Goal: Communication & Community: Answer question/provide support

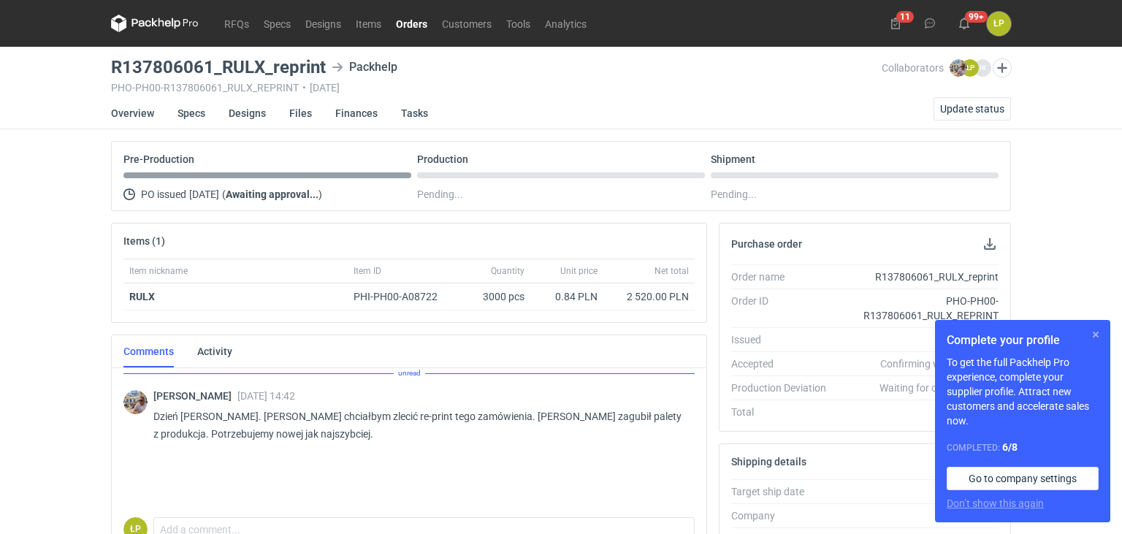
click at [1091, 329] on button "button" at bounding box center [1096, 335] width 18 height 18
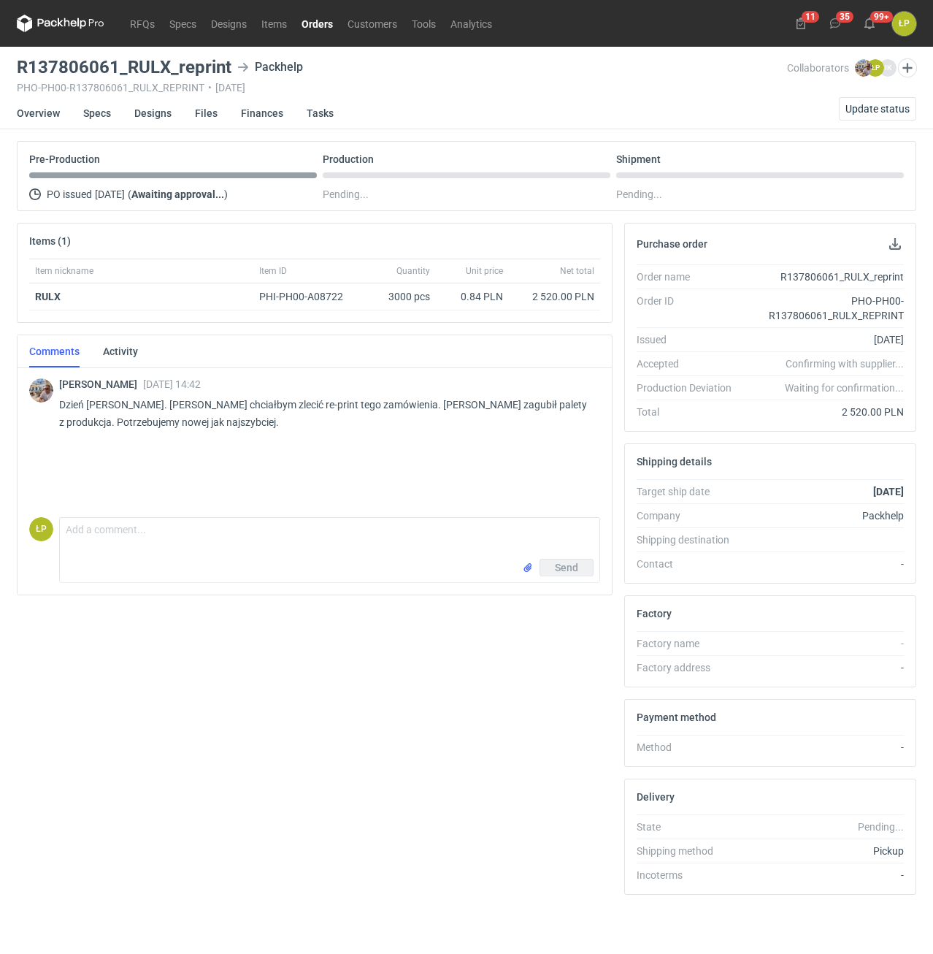
click at [144, 66] on h3 "R137806061_RULX_reprint" at bounding box center [124, 67] width 215 height 18
click at [166, 70] on h3 "R137806061_RULX_reprint" at bounding box center [124, 67] width 215 height 18
drag, startPoint x: 167, startPoint y: 70, endPoint x: 125, endPoint y: 72, distance: 42.4
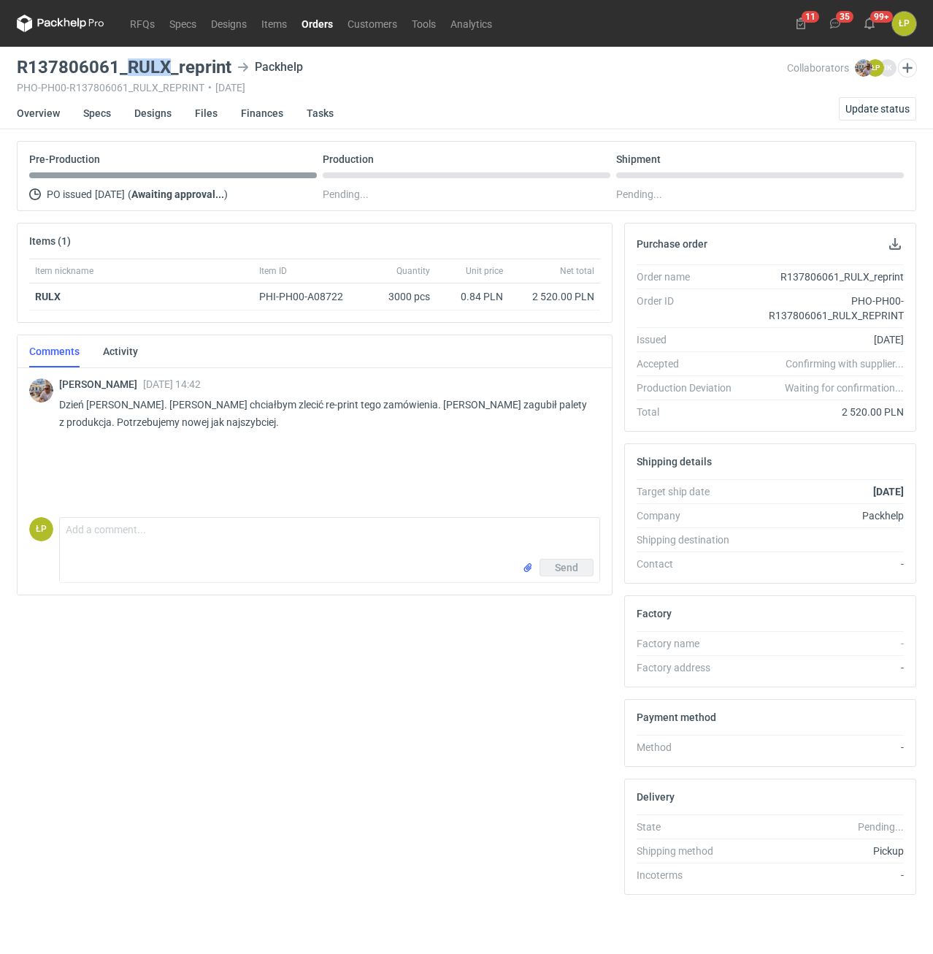
click at [127, 71] on h3 "R137806061_RULX_reprint" at bounding box center [124, 67] width 215 height 18
copy h3 "RULX"
click at [168, 76] on div "R137806061_RULX_reprint Packhelp PHO-PH00-R137806061_RULX_REPRINT • 29/08/2025" at bounding box center [402, 75] width 770 height 35
drag, startPoint x: 168, startPoint y: 74, endPoint x: 134, endPoint y: 77, distance: 33.7
click at [134, 76] on h3 "R137806061_RULX_reprint" at bounding box center [124, 67] width 215 height 18
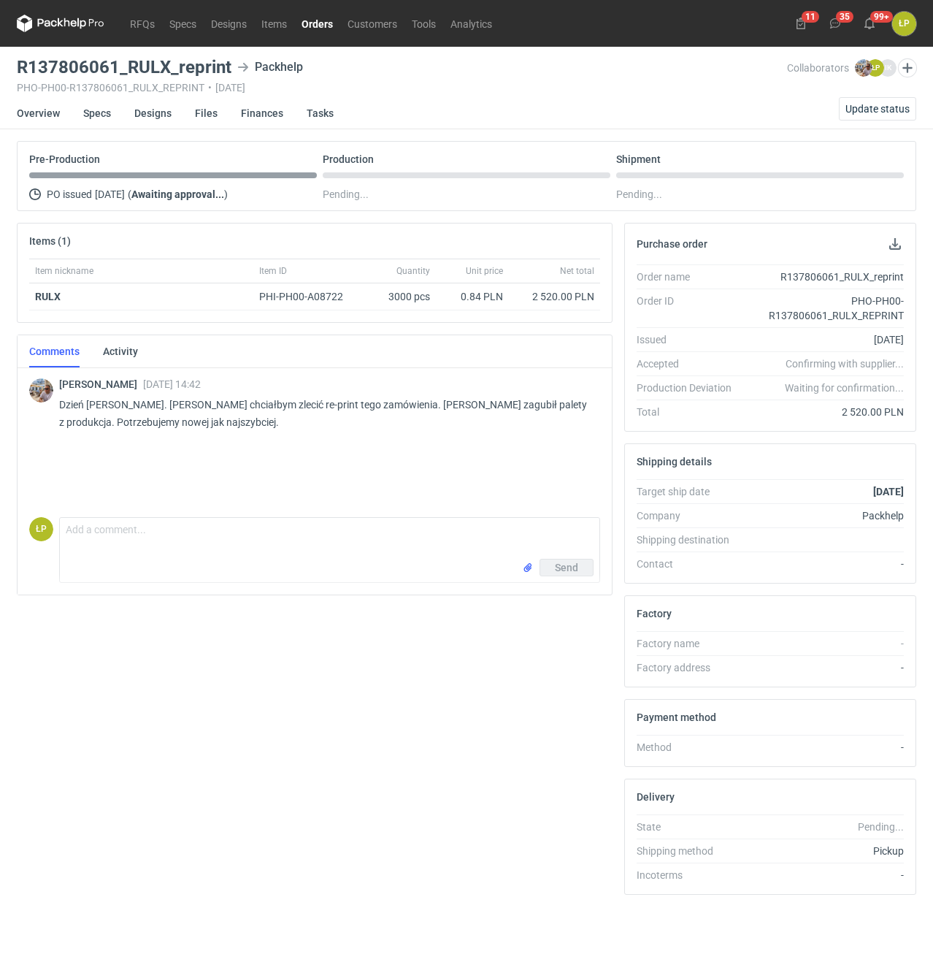
click at [134, 76] on div "R137806061_RULX_reprint Packhelp PHO-PH00-R137806061_RULX_REPRINT • 29/08/2025" at bounding box center [402, 75] width 770 height 35
drag, startPoint x: 128, startPoint y: 71, endPoint x: 168, endPoint y: 74, distance: 40.3
click at [168, 74] on h3 "R137806061_RULX_reprint" at bounding box center [124, 67] width 215 height 18
copy h3 "RULX"
drag, startPoint x: 103, startPoint y: 61, endPoint x: 78, endPoint y: 66, distance: 25.2
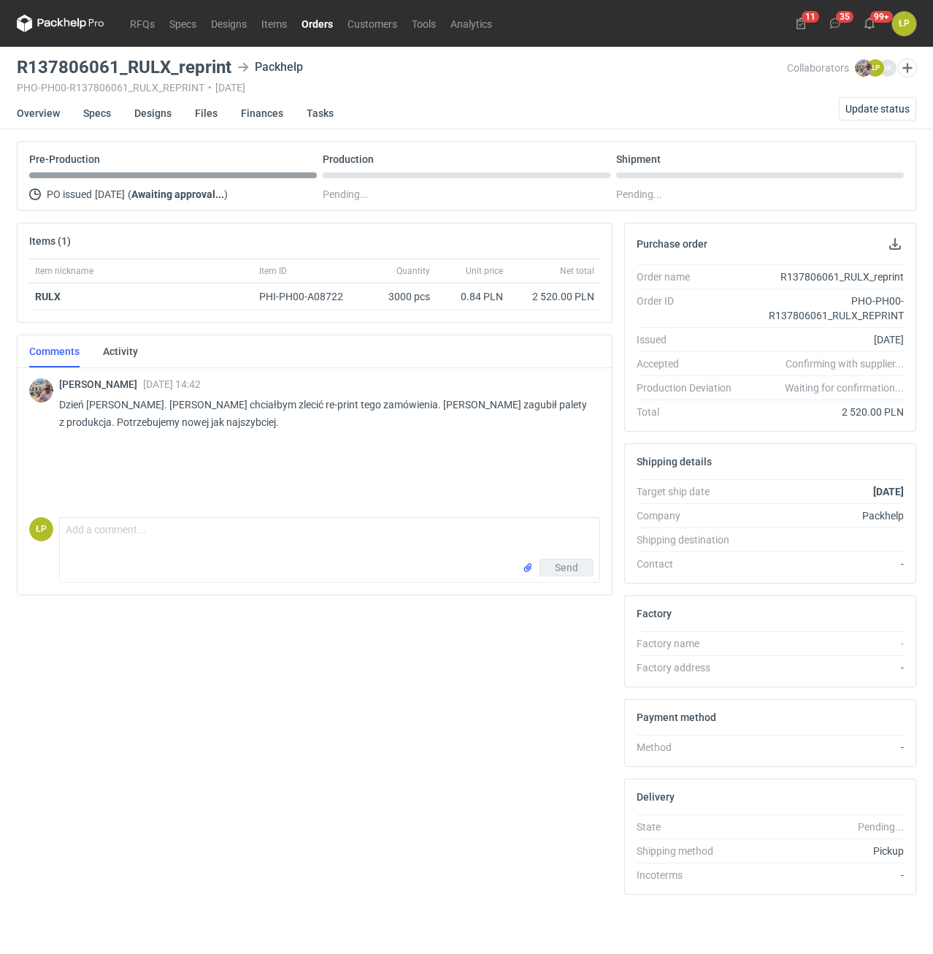
click at [103, 58] on h3 "R137806061_RULX_reprint" at bounding box center [124, 67] width 215 height 18
drag, startPoint x: 18, startPoint y: 68, endPoint x: 229, endPoint y: 74, distance: 210.4
click at [229, 74] on h3 "R137806061_RULX_reprint" at bounding box center [124, 67] width 215 height 18
copy h3 "R137806061_RULX_reprint"
click at [867, 102] on button "Update status" at bounding box center [877, 108] width 77 height 23
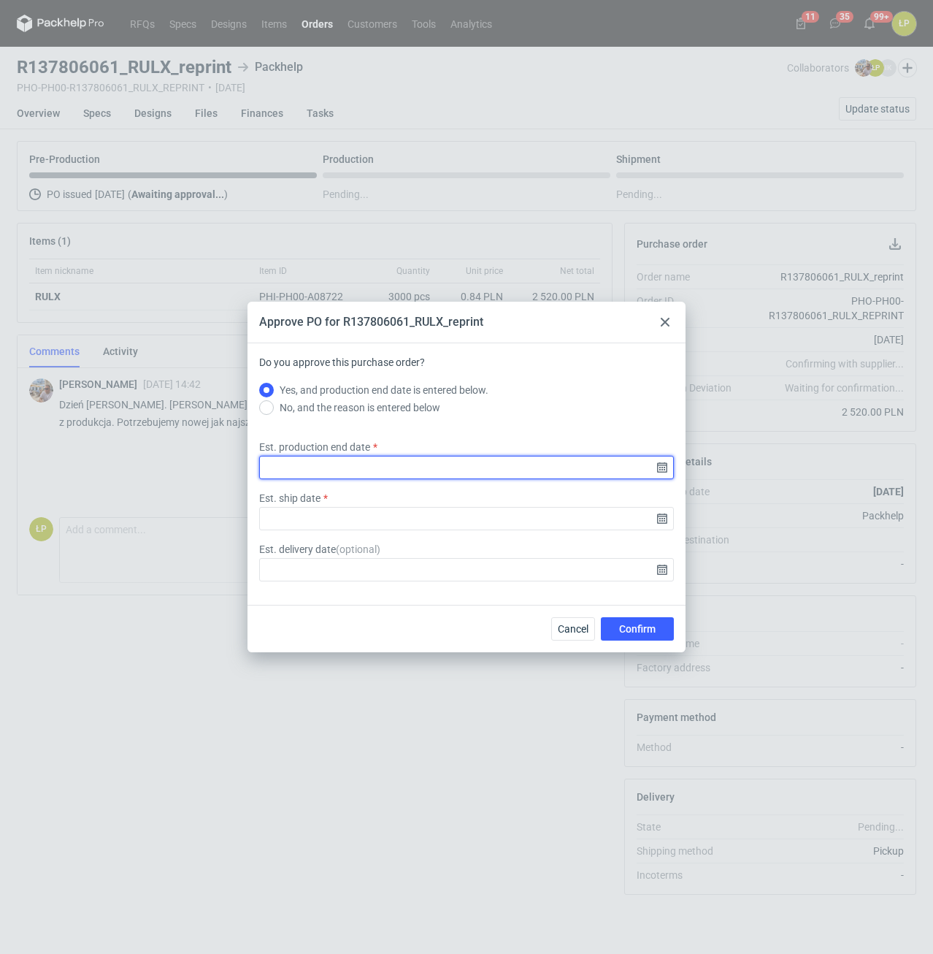
click at [659, 469] on input "Est. production end date" at bounding box center [466, 467] width 415 height 23
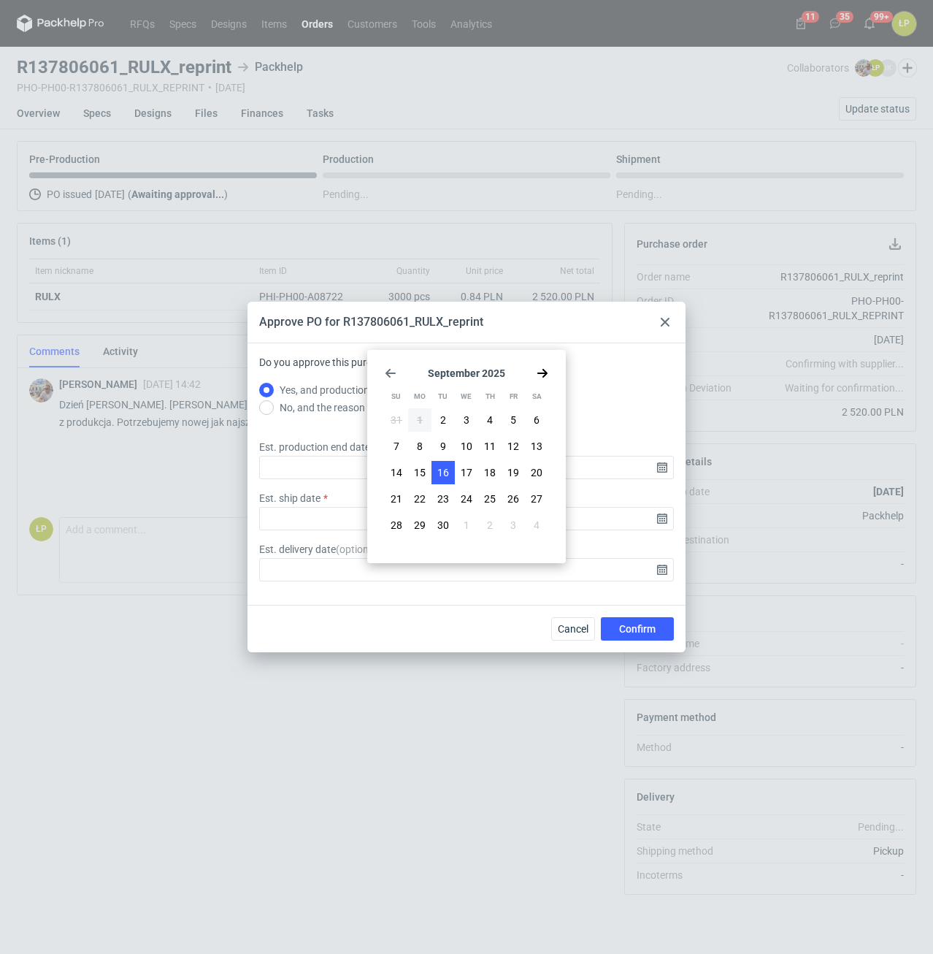
click at [445, 477] on span "16" at bounding box center [443, 472] width 12 height 15
type input "2025-09-16"
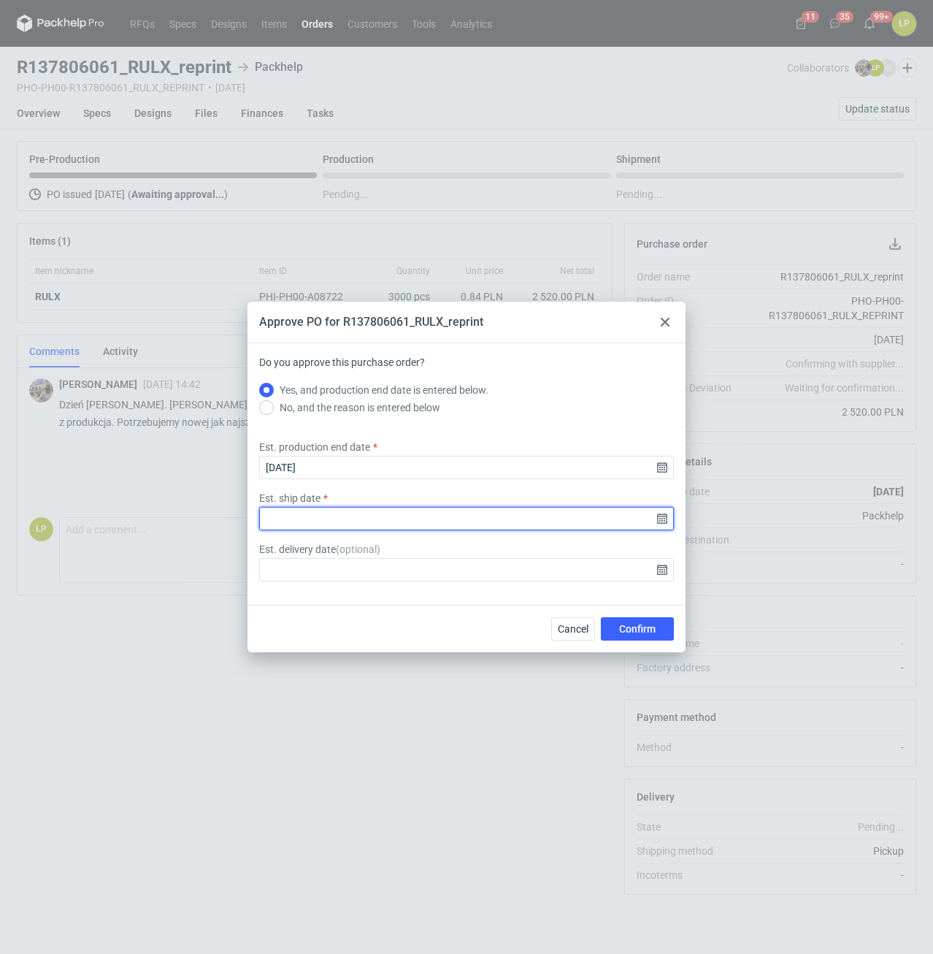
click at [659, 519] on input "Est. ship date" at bounding box center [466, 518] width 415 height 23
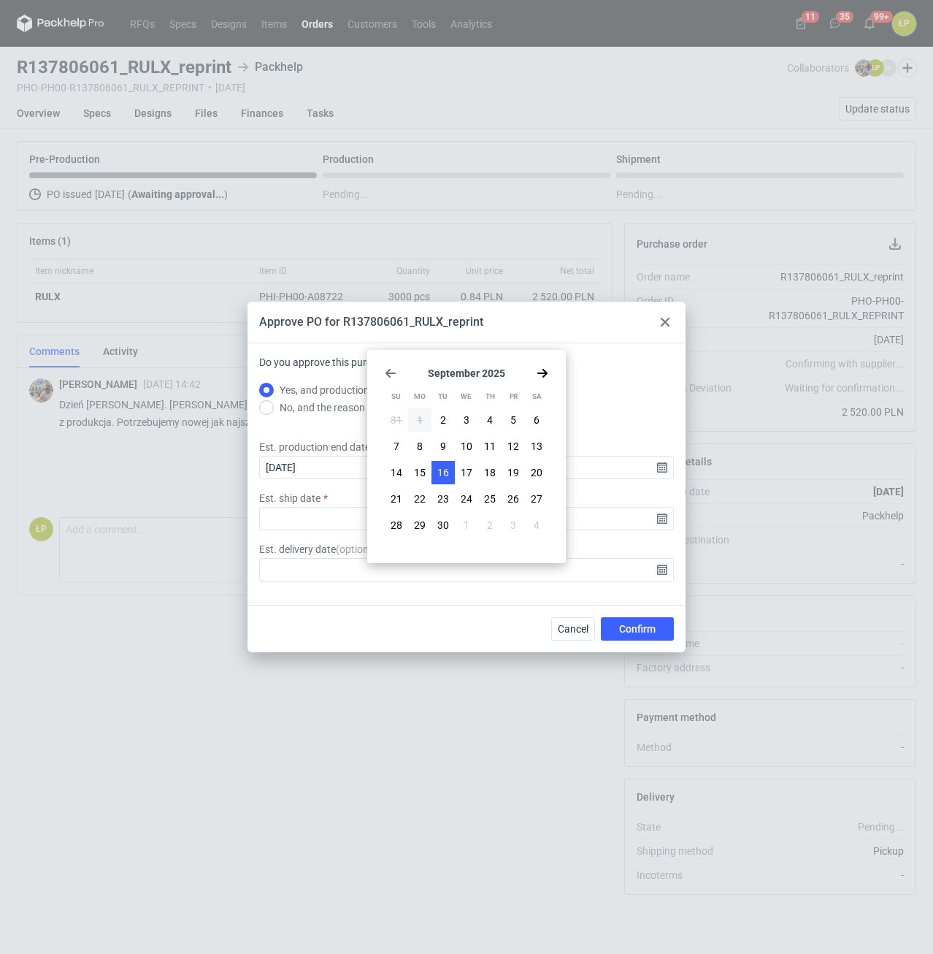
click at [445, 473] on span "16" at bounding box center [443, 472] width 12 height 15
type input "2025-09-16"
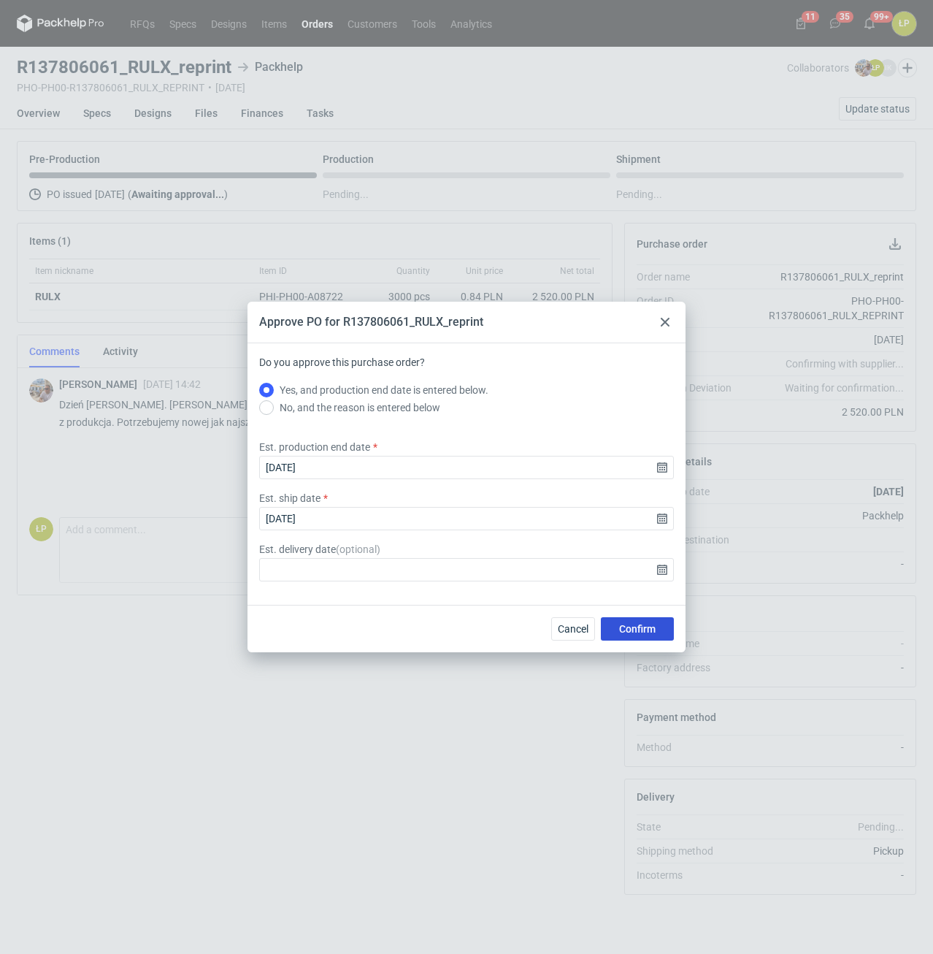
click at [621, 533] on div "Cancel Confirm" at bounding box center [467, 628] width 438 height 47
click at [621, 533] on button "Confirm" at bounding box center [637, 628] width 73 height 23
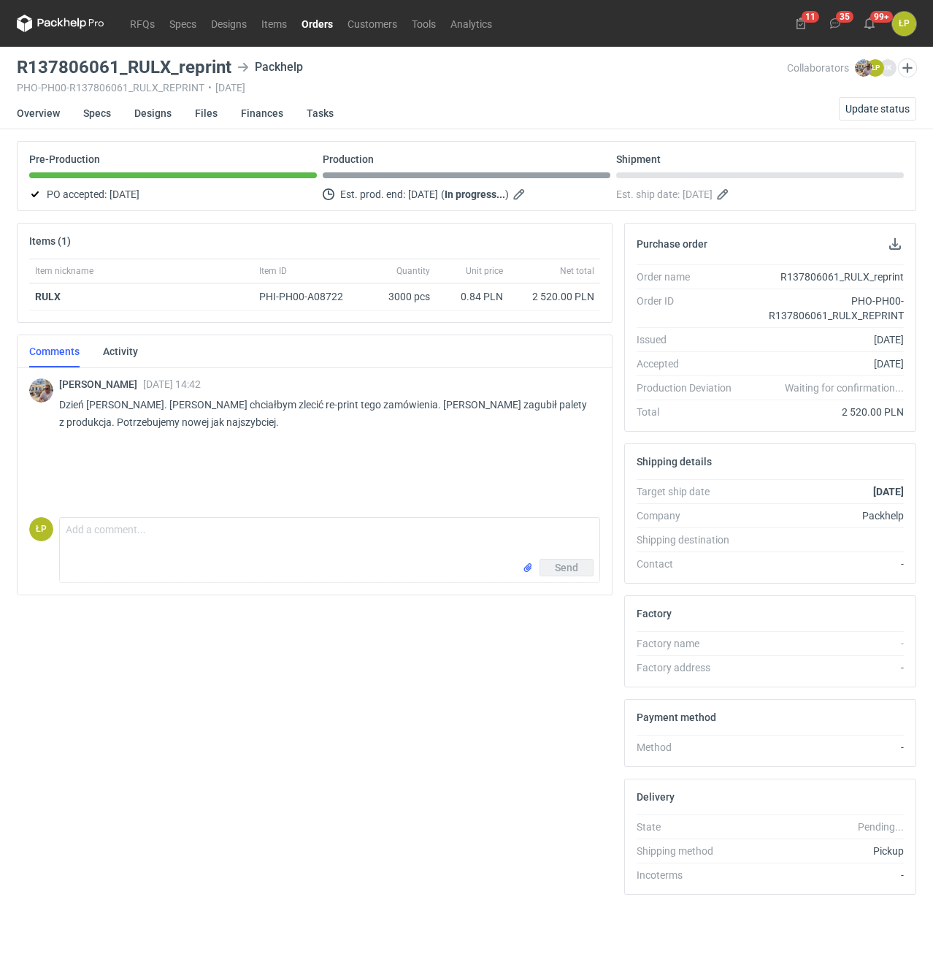
click at [310, 23] on link "Orders" at bounding box center [317, 24] width 46 height 18
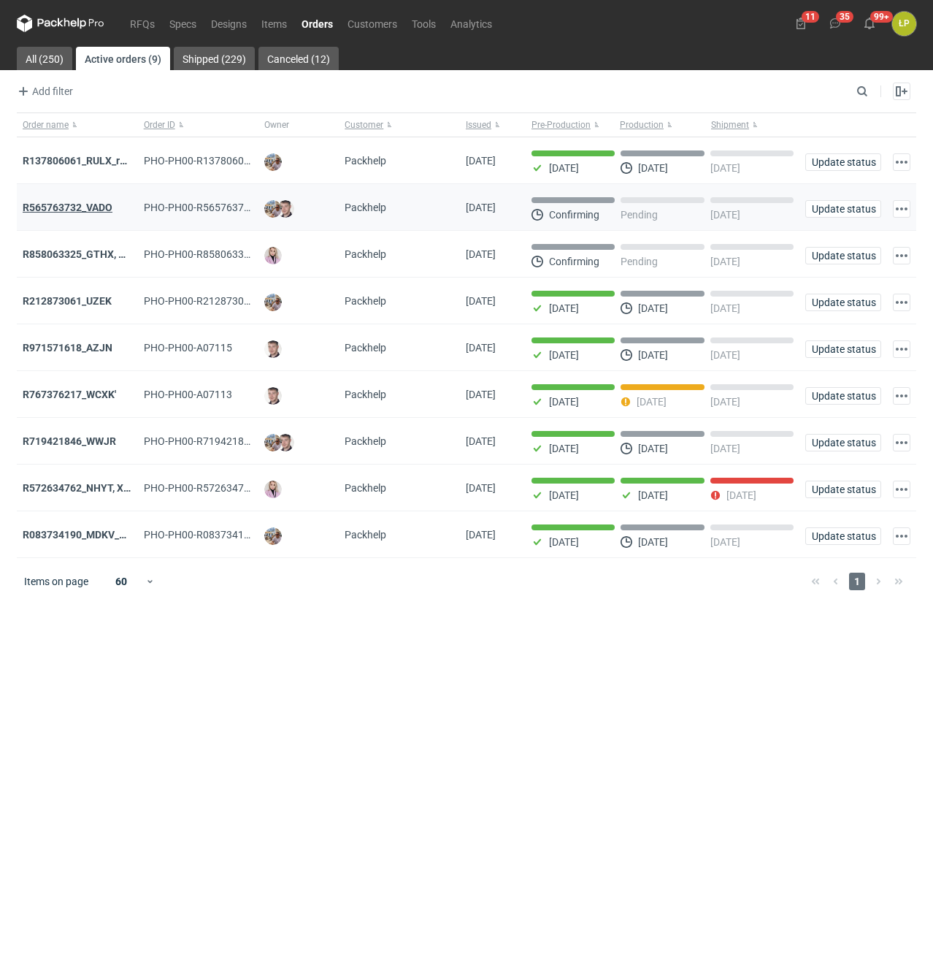
click at [92, 205] on strong "R565763732_VADO" at bounding box center [68, 208] width 90 height 12
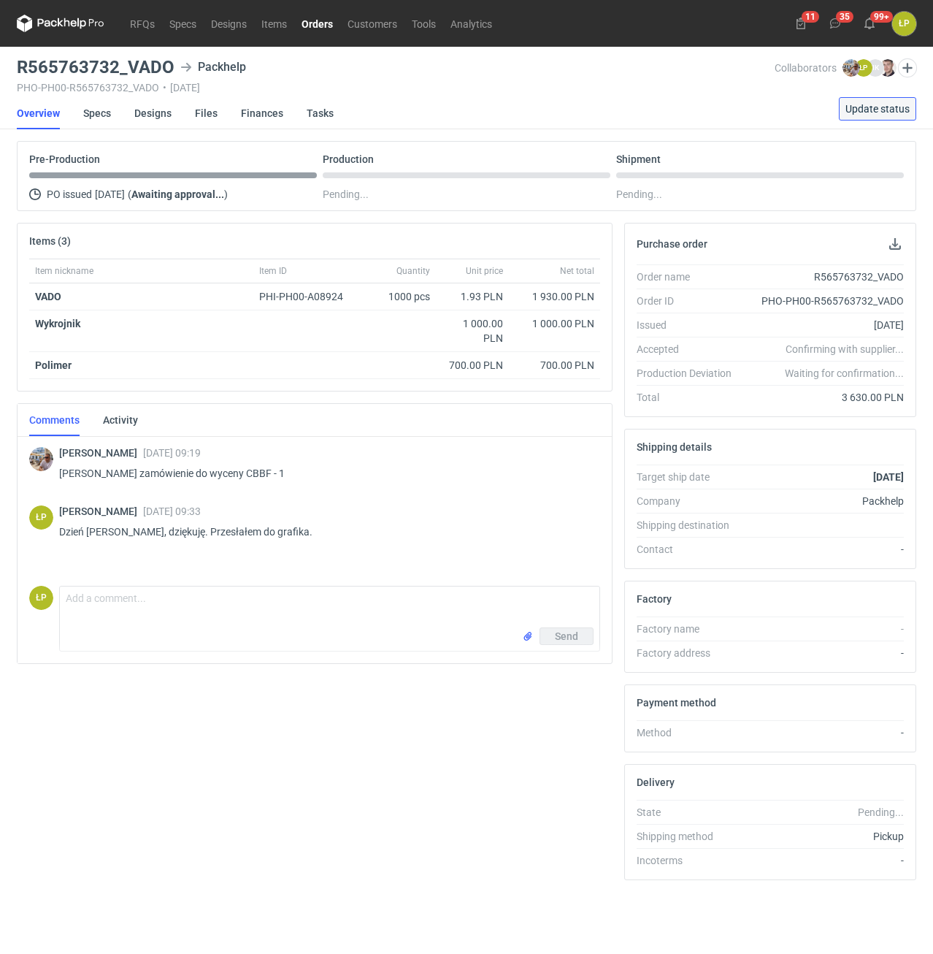
click at [855, 109] on span "Update status" at bounding box center [878, 109] width 64 height 10
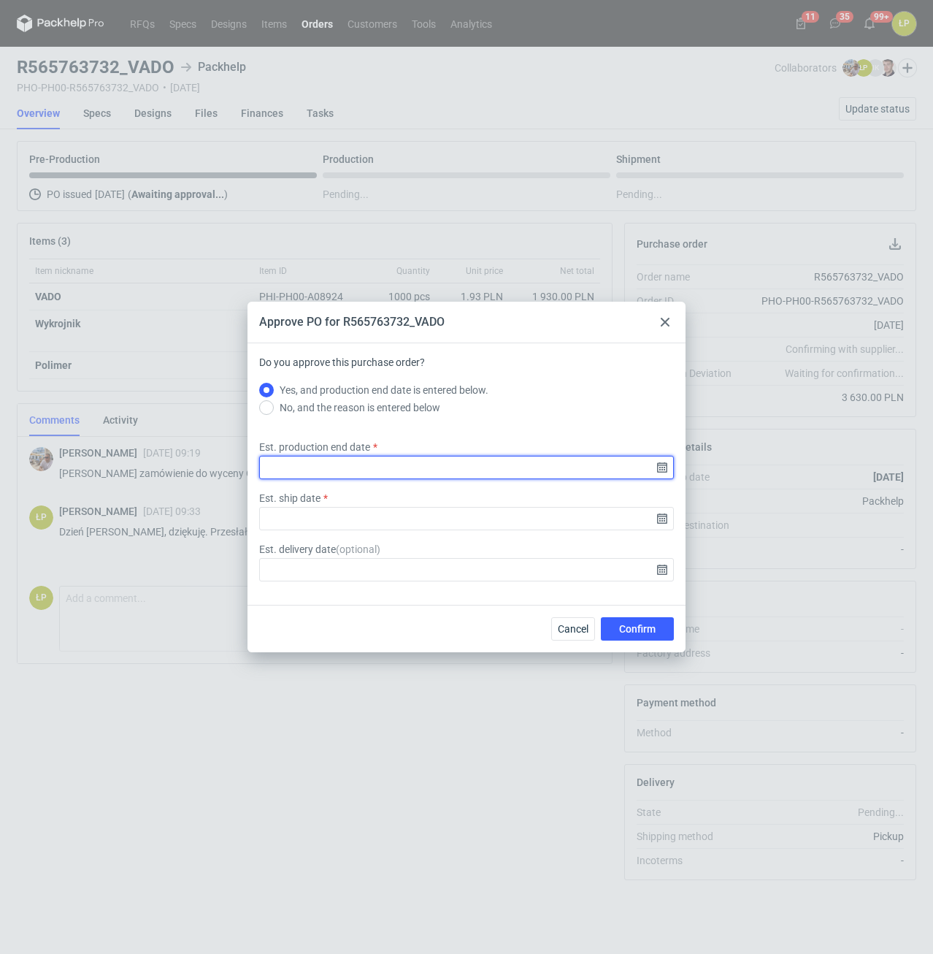
click at [662, 471] on input "Est. production end date" at bounding box center [466, 467] width 415 height 23
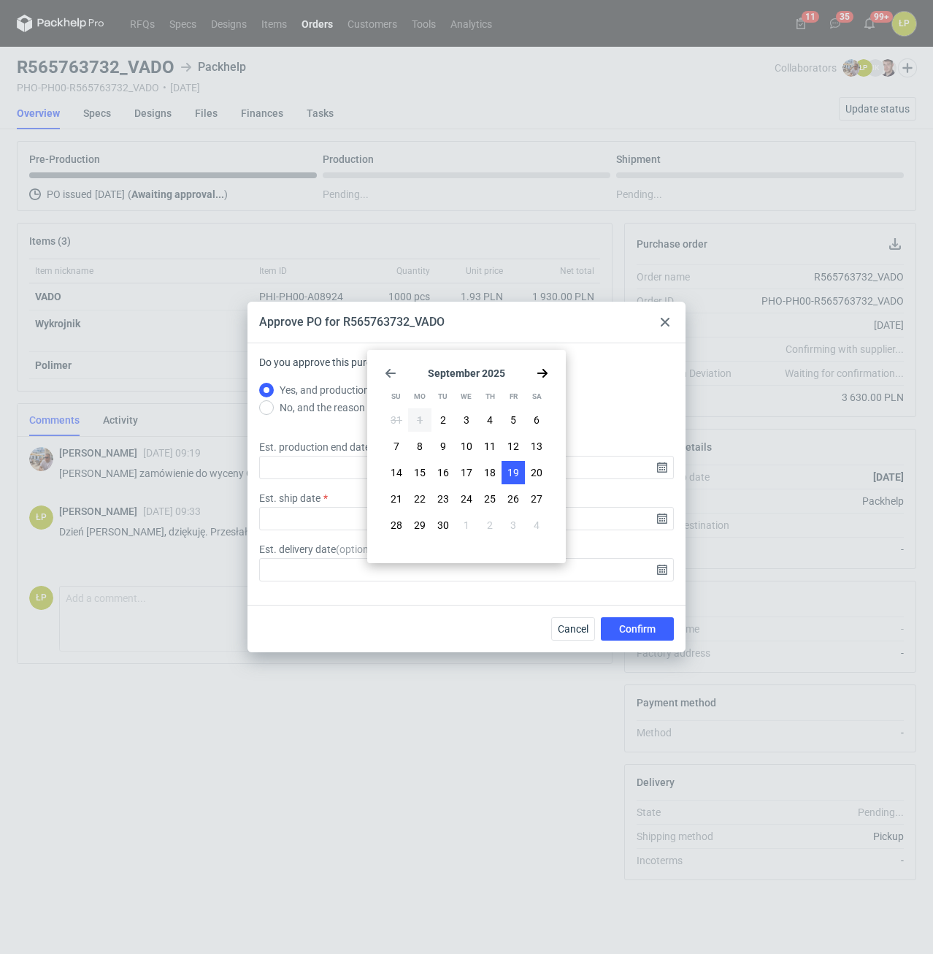
click at [512, 470] on span "19" at bounding box center [514, 472] width 12 height 15
type input "2025-09-19"
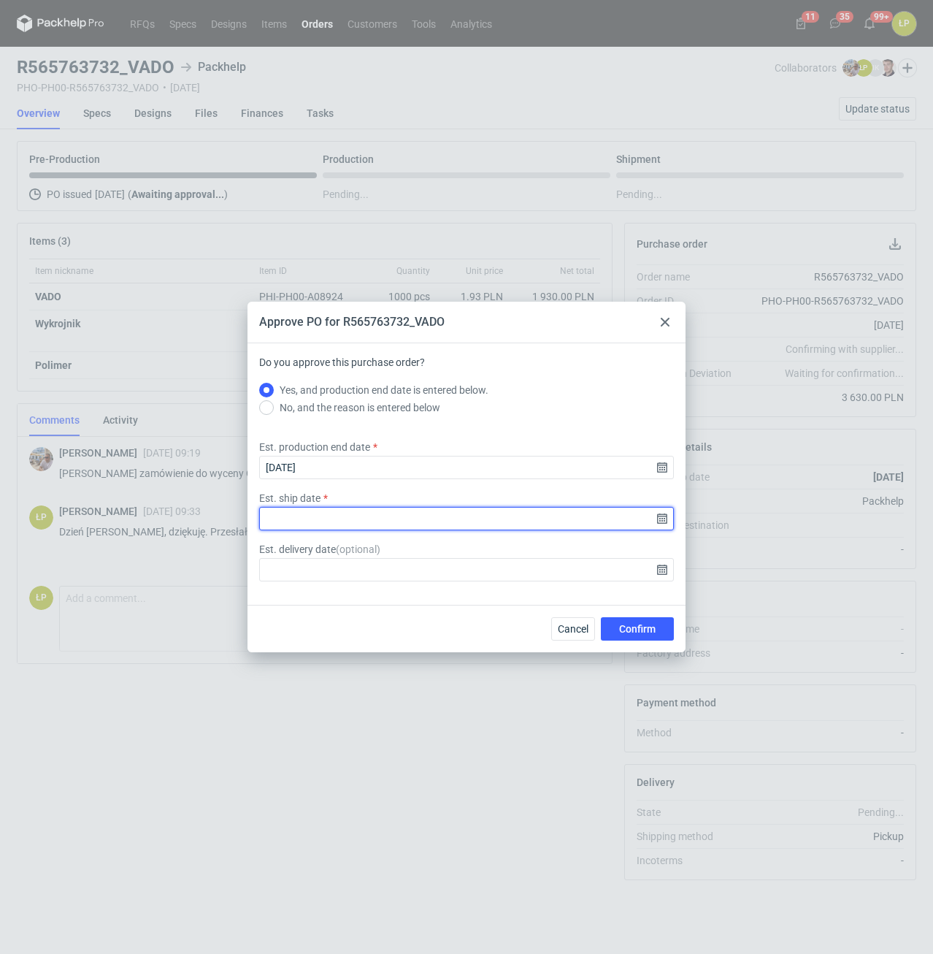
click at [662, 516] on input "Est. ship date" at bounding box center [466, 518] width 415 height 23
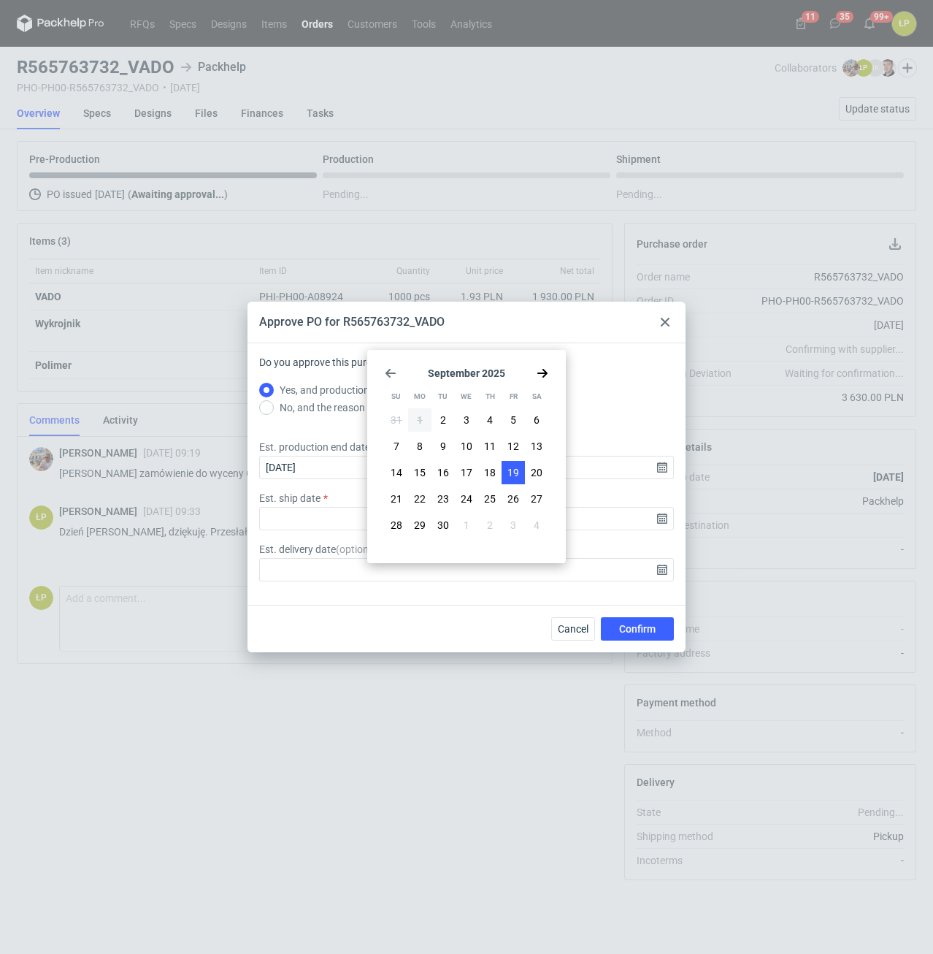
click at [513, 473] on span "19" at bounding box center [514, 472] width 12 height 15
type input "2025-09-19"
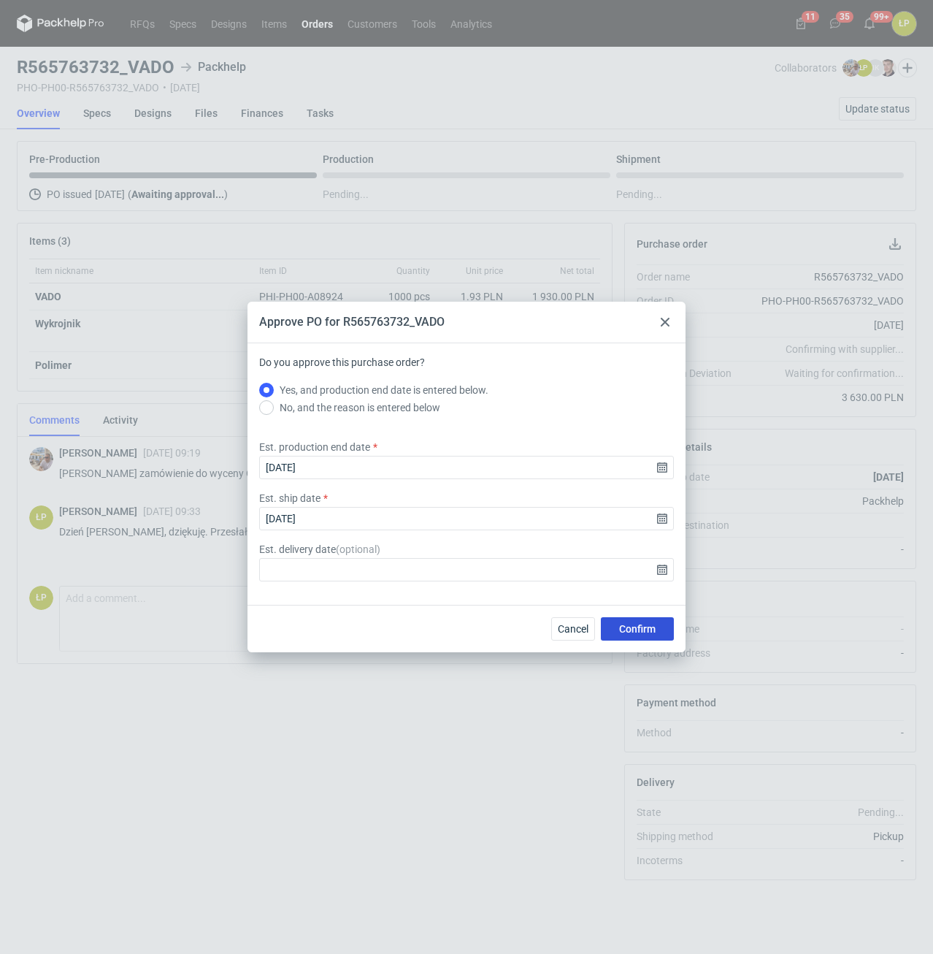
click at [628, 533] on button "Confirm" at bounding box center [637, 628] width 73 height 23
click at [622, 533] on div "Cancel Confirm" at bounding box center [610, 628] width 129 height 23
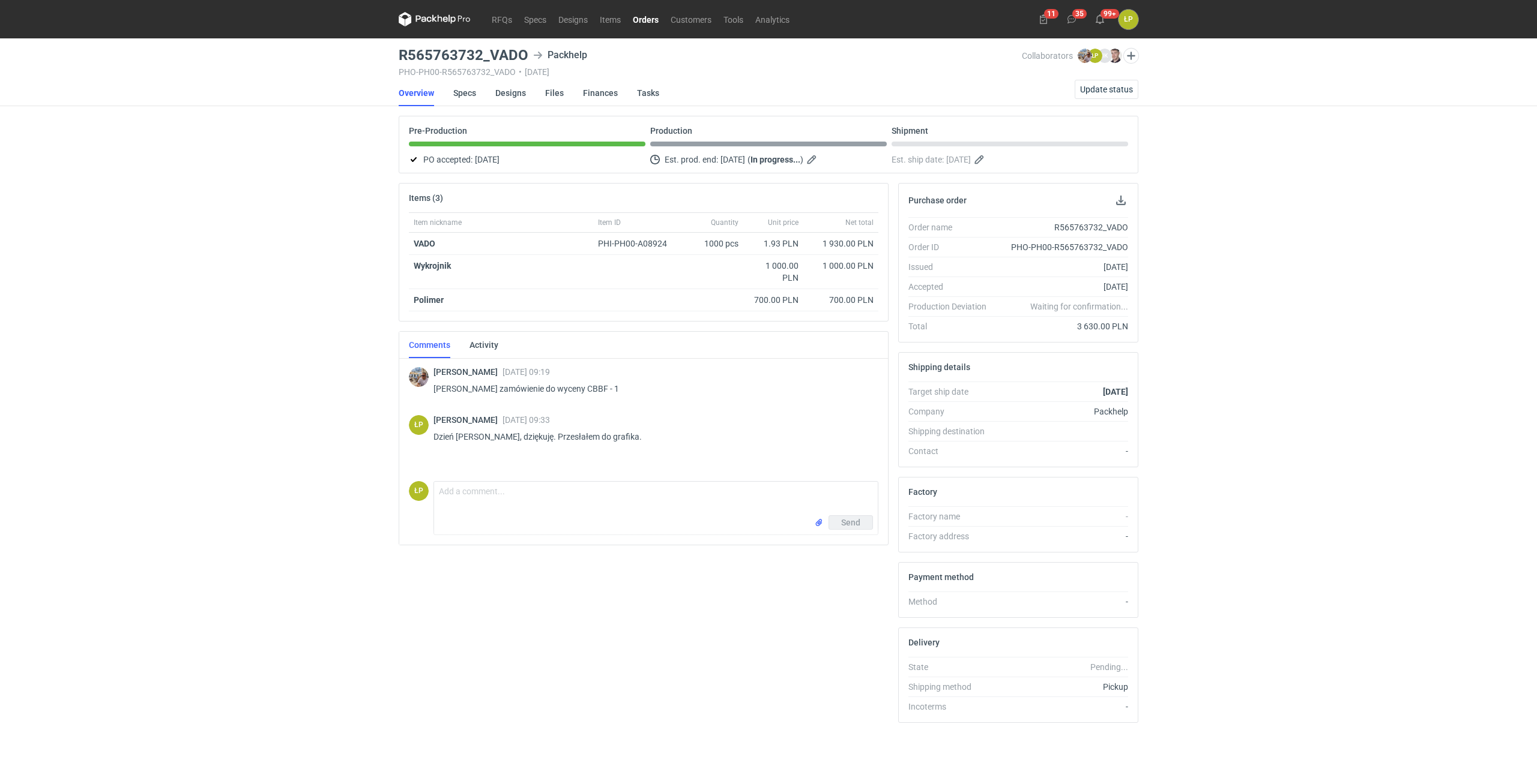
click at [647, 25] on link "Orders" at bounding box center [645, 20] width 38 height 15
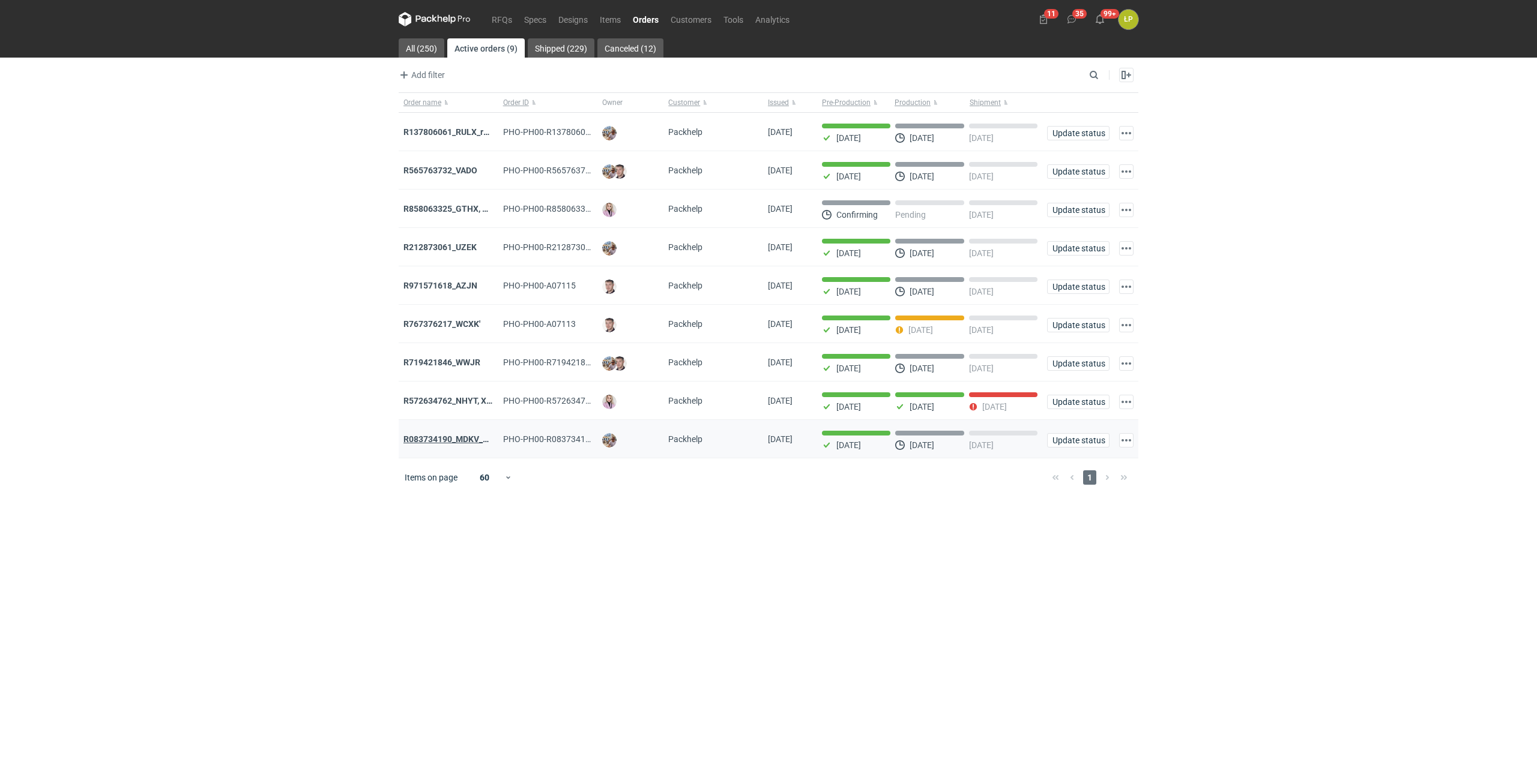
click at [466, 438] on strong "R083734190_MDKV_MVXD" at bounding box center [455, 440] width 103 height 10
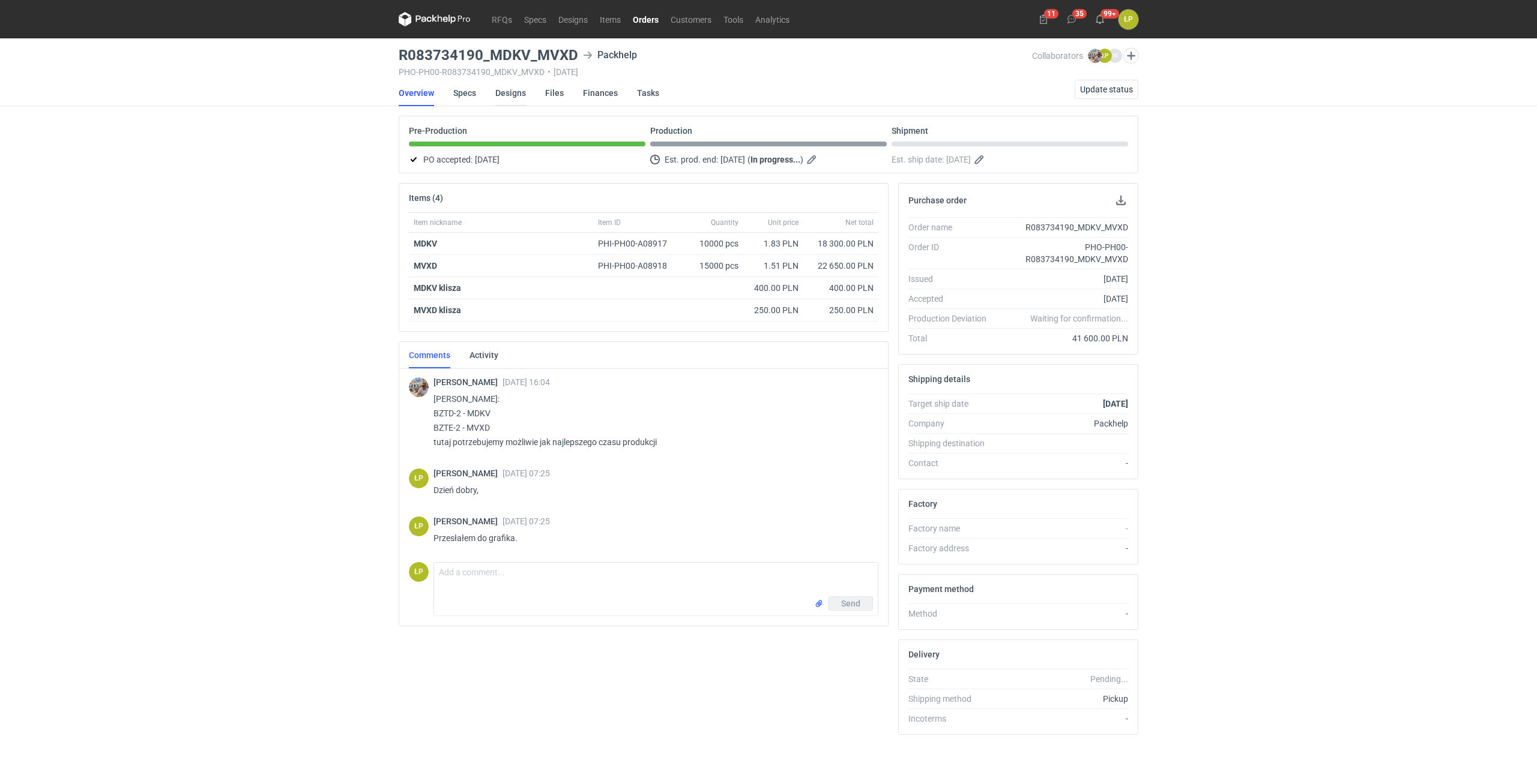
click at [509, 94] on link "Designs" at bounding box center [510, 93] width 30 height 26
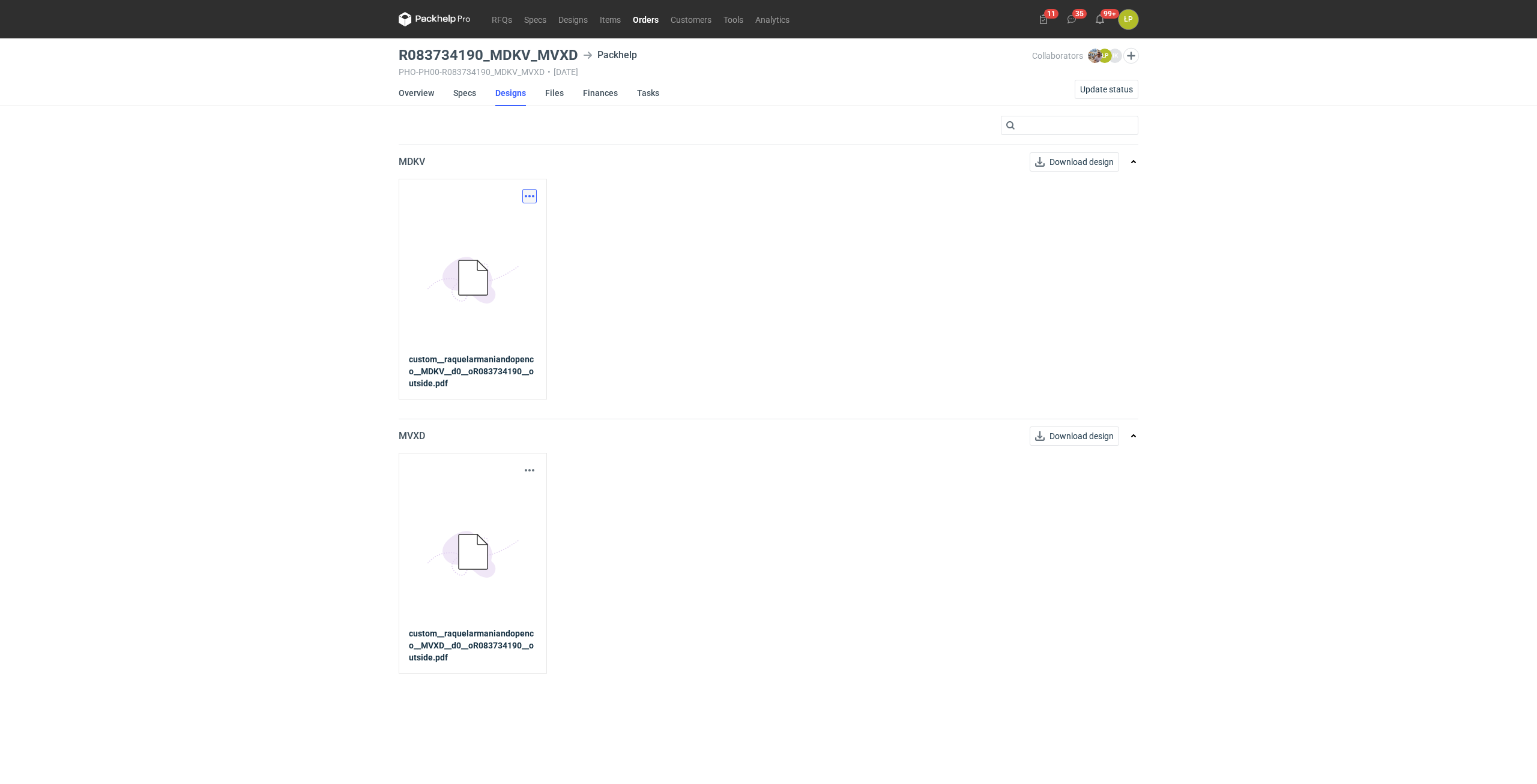
click at [527, 192] on button "button" at bounding box center [529, 196] width 15 height 15
click at [513, 222] on link "Download design part" at bounding box center [477, 222] width 110 height 19
click at [642, 20] on link "Orders" at bounding box center [645, 20] width 38 height 15
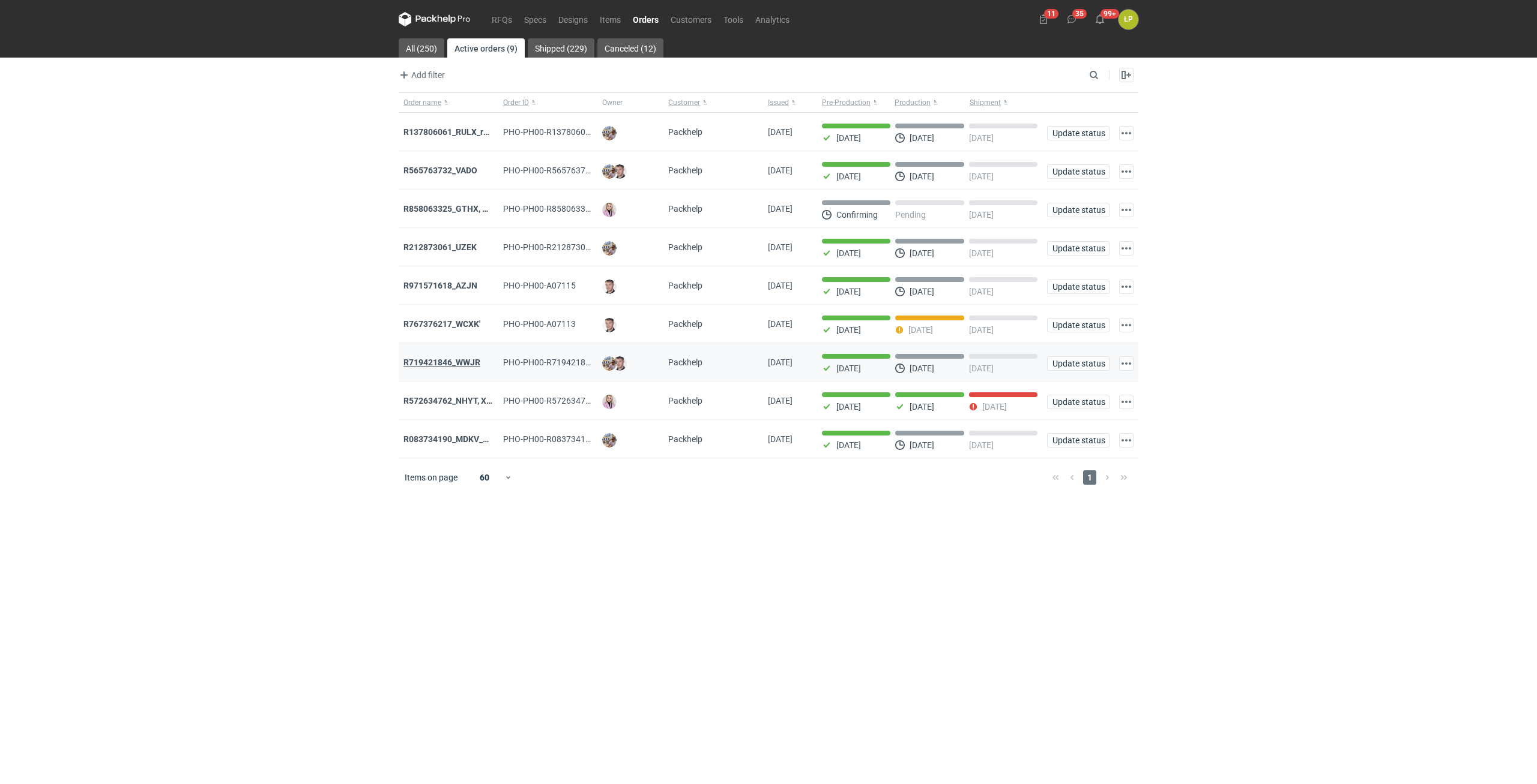
click at [450, 366] on strong "R719421846_WWJR" at bounding box center [441, 362] width 76 height 10
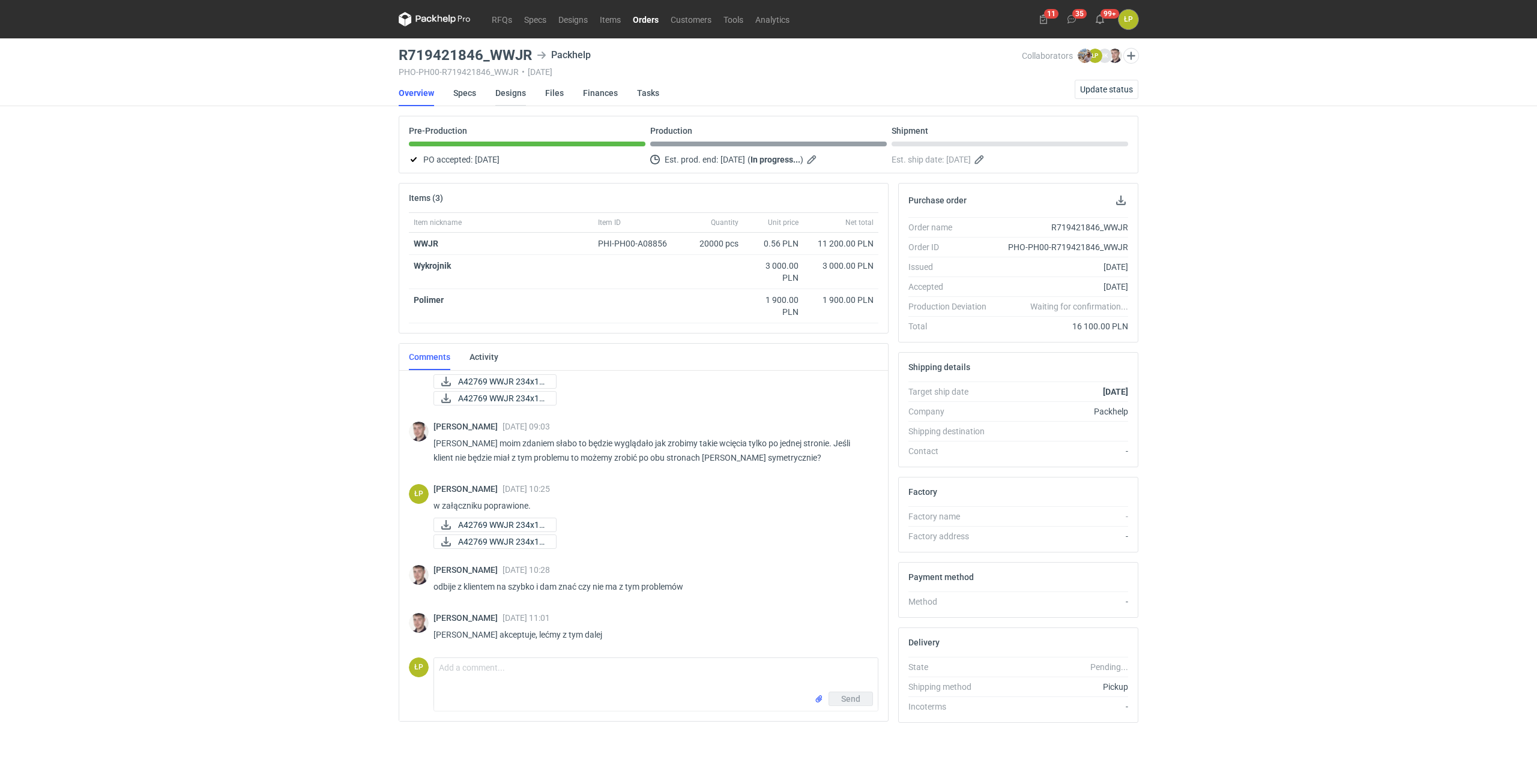
scroll to position [145, 0]
click at [512, 97] on link "Designs" at bounding box center [510, 93] width 30 height 26
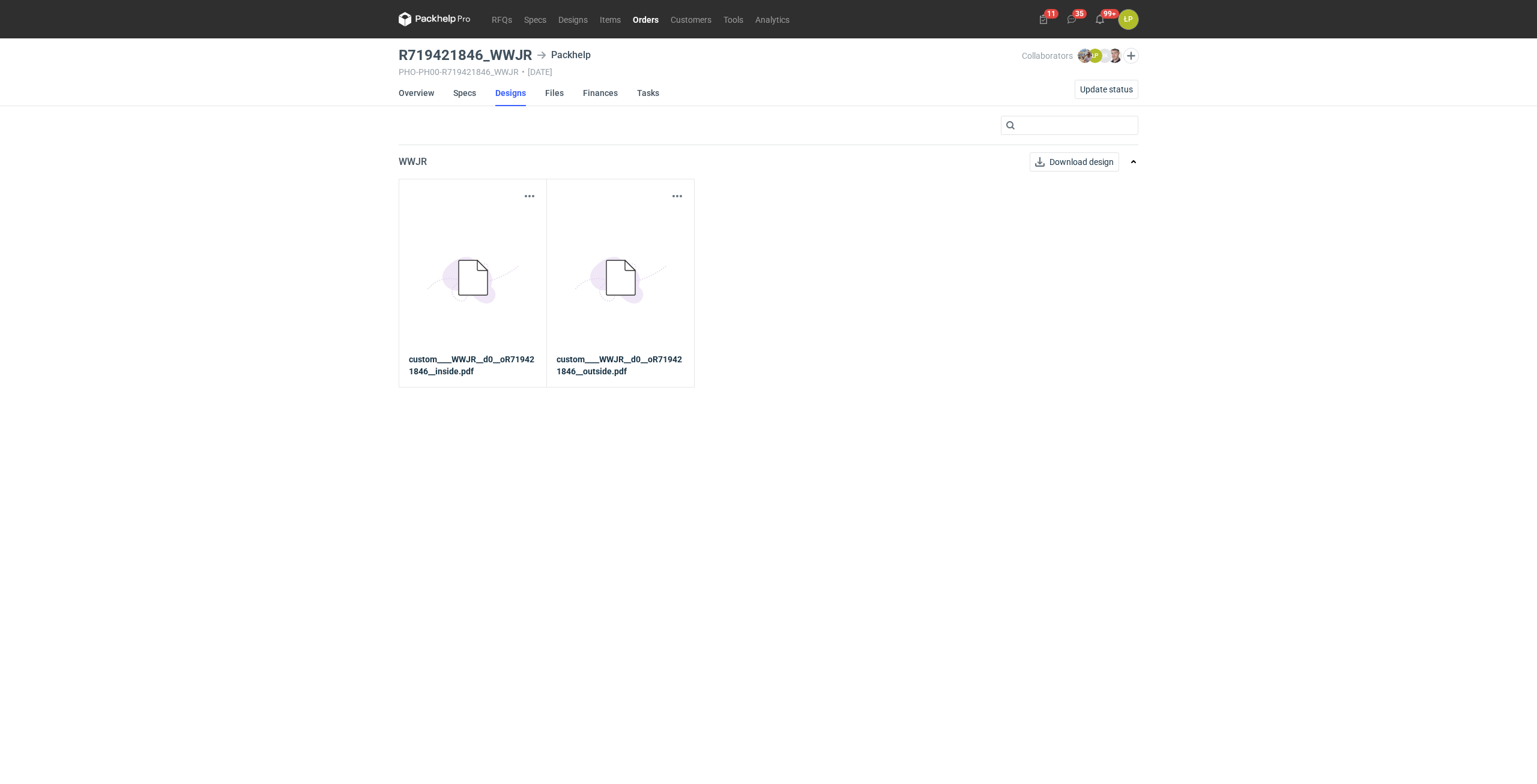
click at [496, 233] on icon "5BD5AC33-3523-40E7-9262-1BFF0AD53D48@1x" at bounding box center [473, 278] width 96 height 96
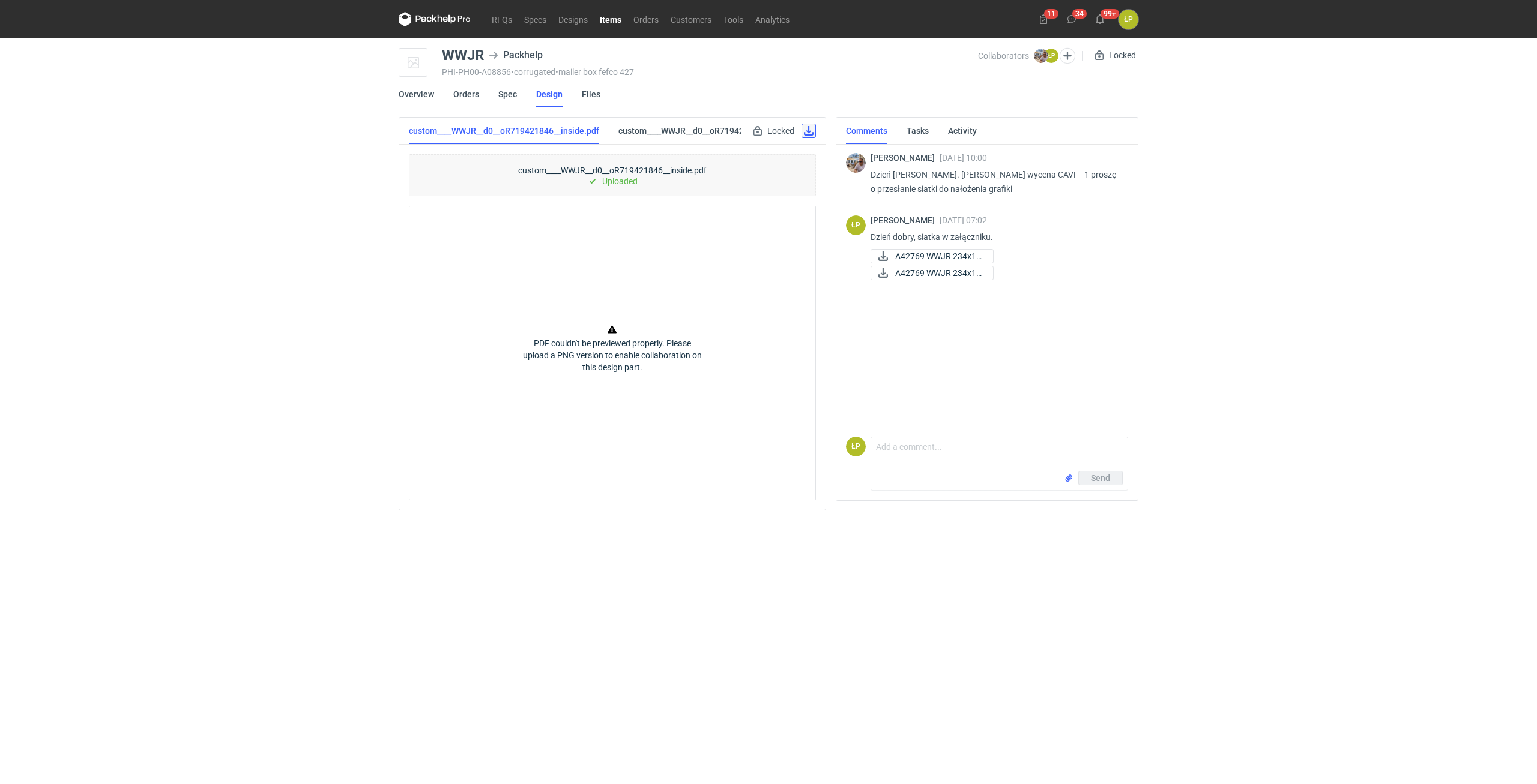
click at [811, 135] on link at bounding box center [809, 131] width 15 height 15
click at [642, 20] on link "Orders" at bounding box center [645, 20] width 37 height 15
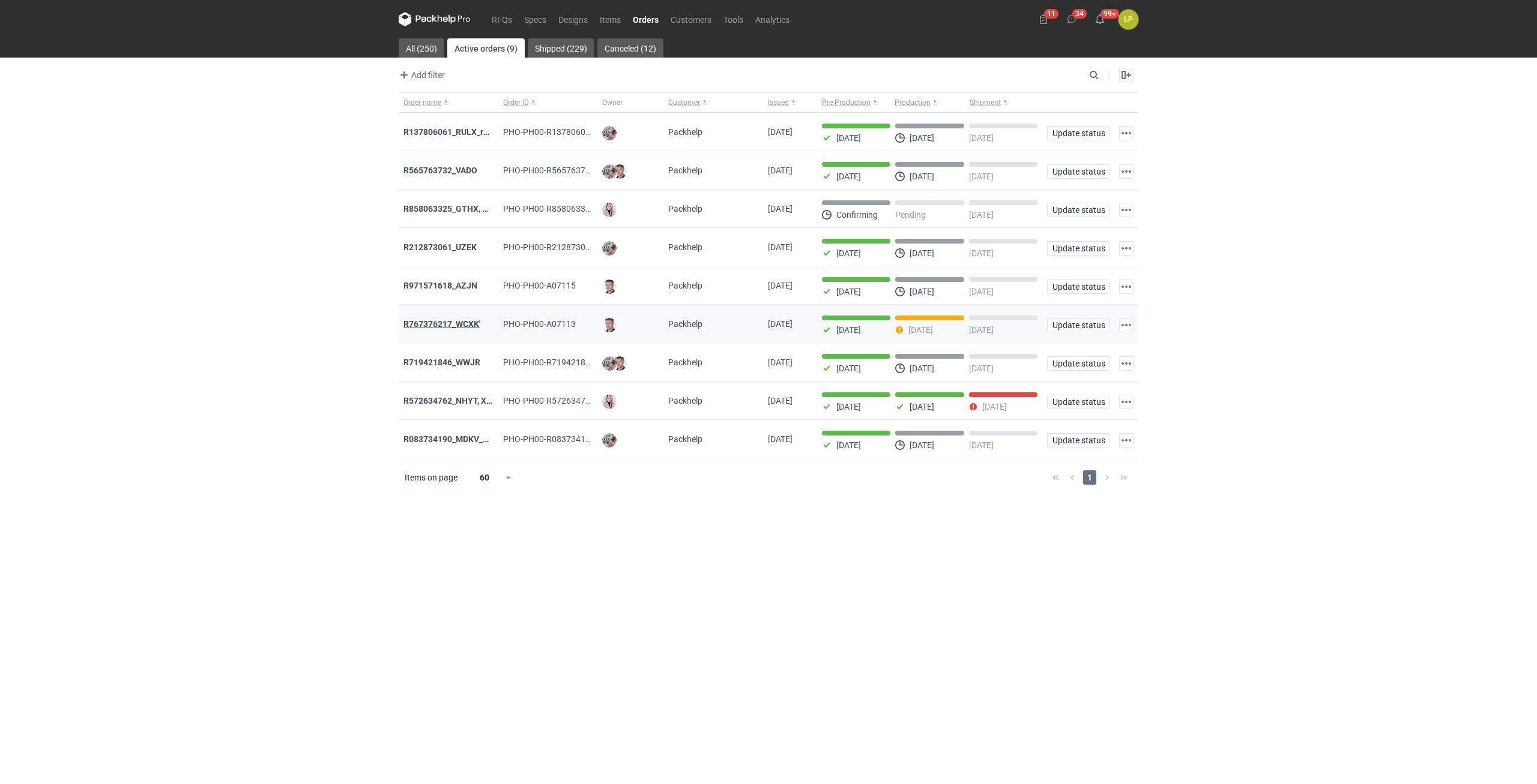
click at [463, 326] on strong "R767376217_WCXK'" at bounding box center [441, 325] width 76 height 10
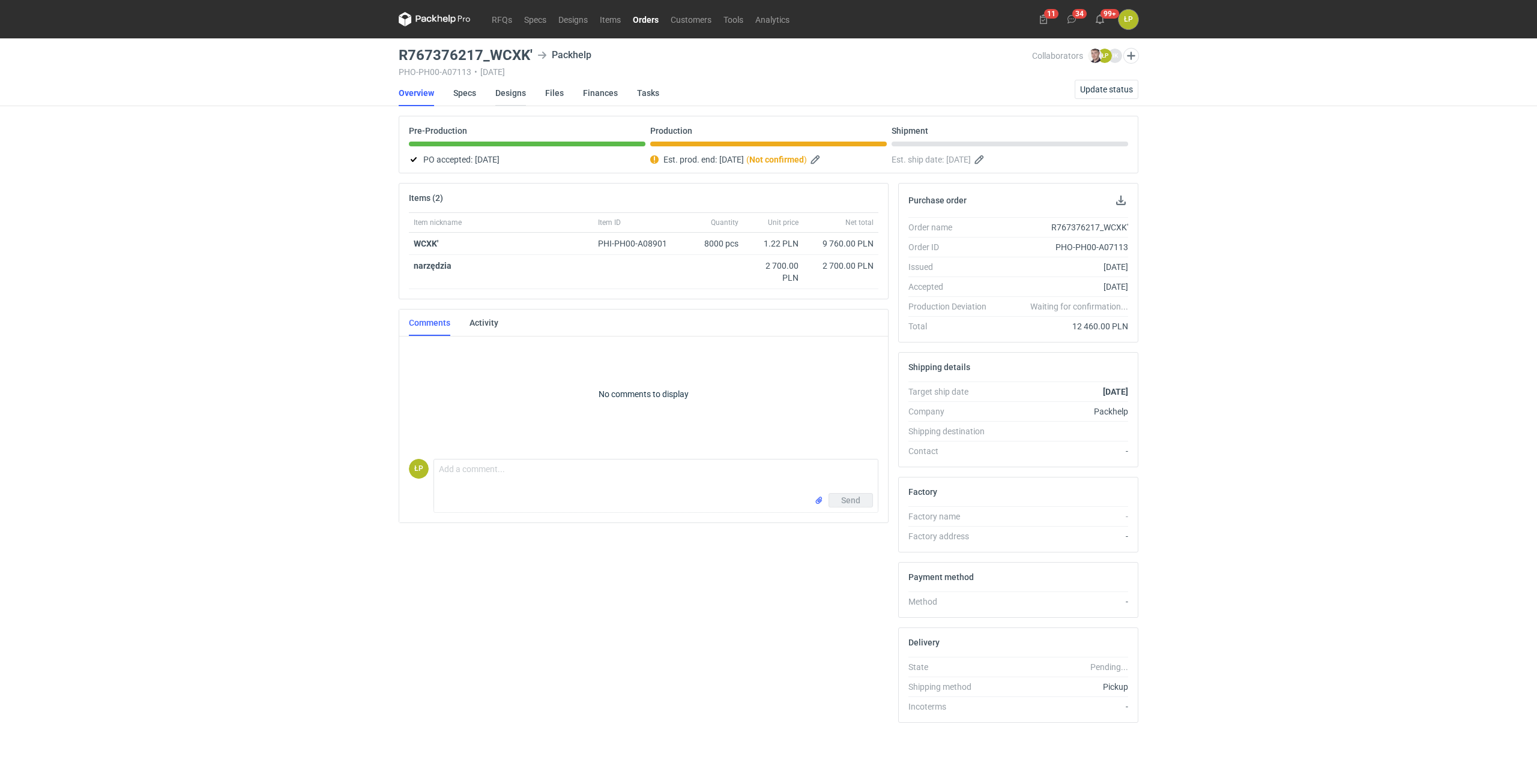
click at [519, 93] on link "Designs" at bounding box center [510, 93] width 30 height 26
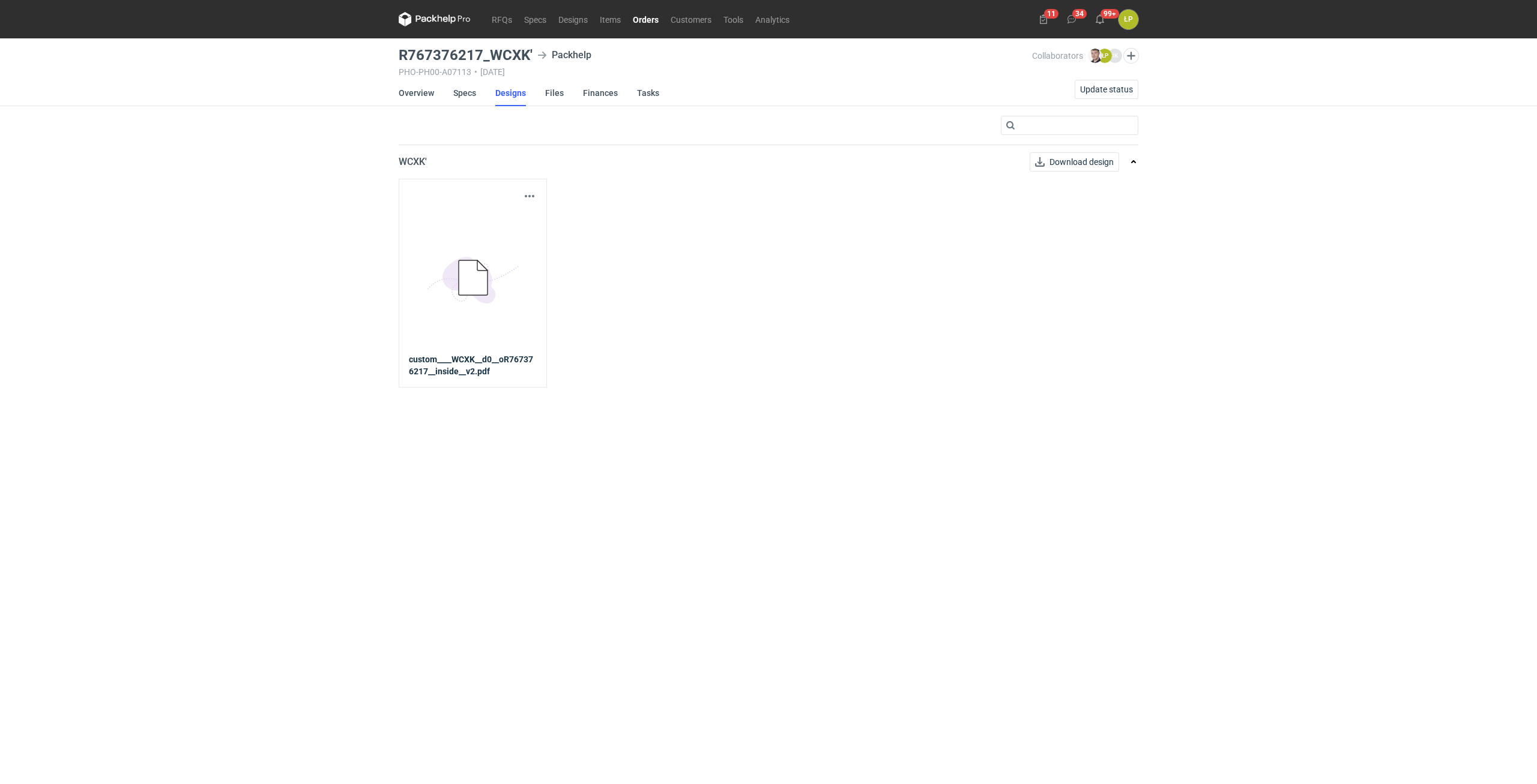
click at [537, 193] on div "Download design part 5BD5AC33-3523-40E7-9262-1BFF0AD53D48@1x custom____WCXK__d0…" at bounding box center [473, 284] width 148 height 209
click at [528, 196] on button "button" at bounding box center [529, 196] width 15 height 15
click at [512, 224] on link "Download design part" at bounding box center [477, 222] width 110 height 19
click at [640, 21] on link "Orders" at bounding box center [645, 20] width 38 height 15
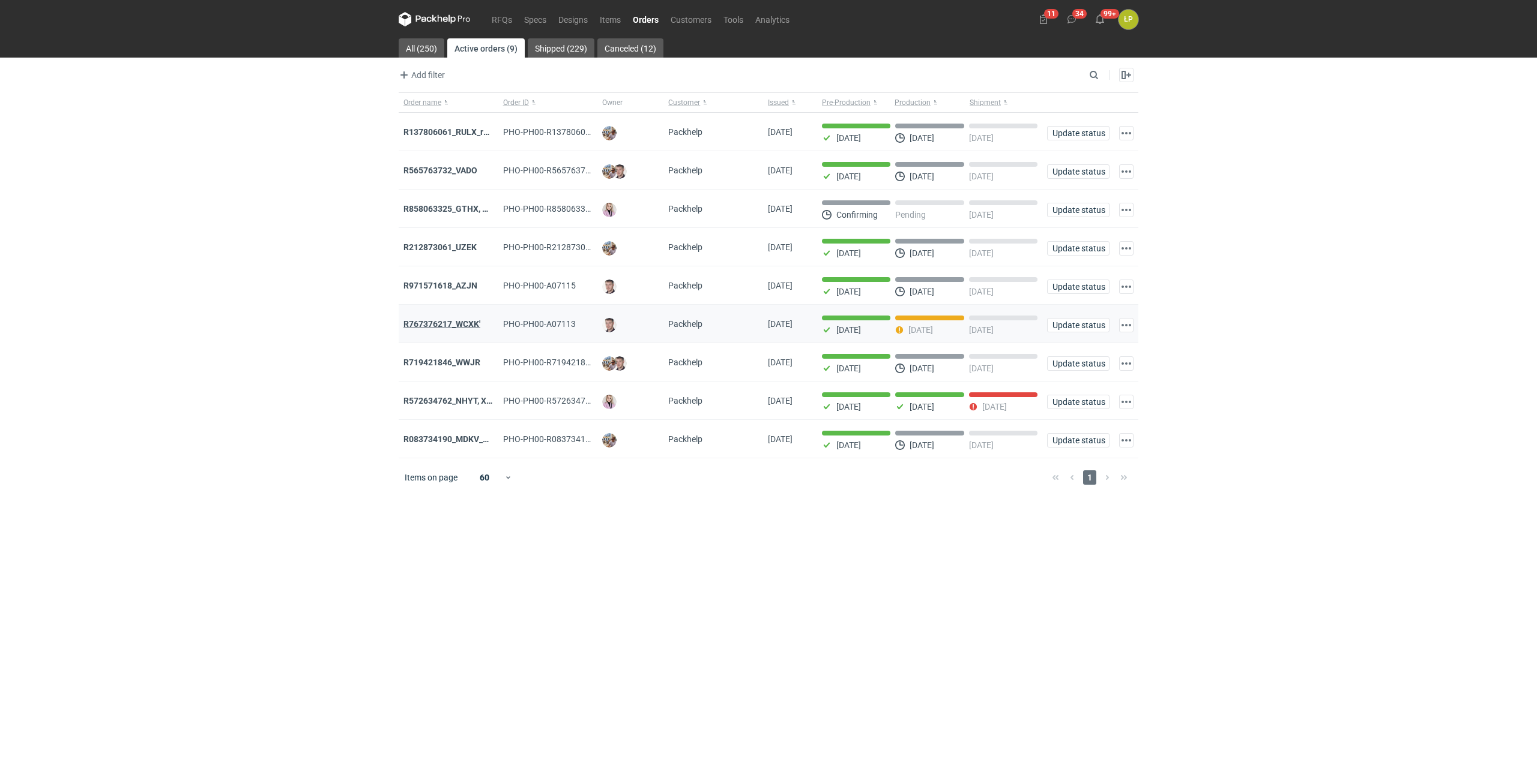
click at [465, 329] on strong "R767376217_WCXK'" at bounding box center [441, 325] width 76 height 10
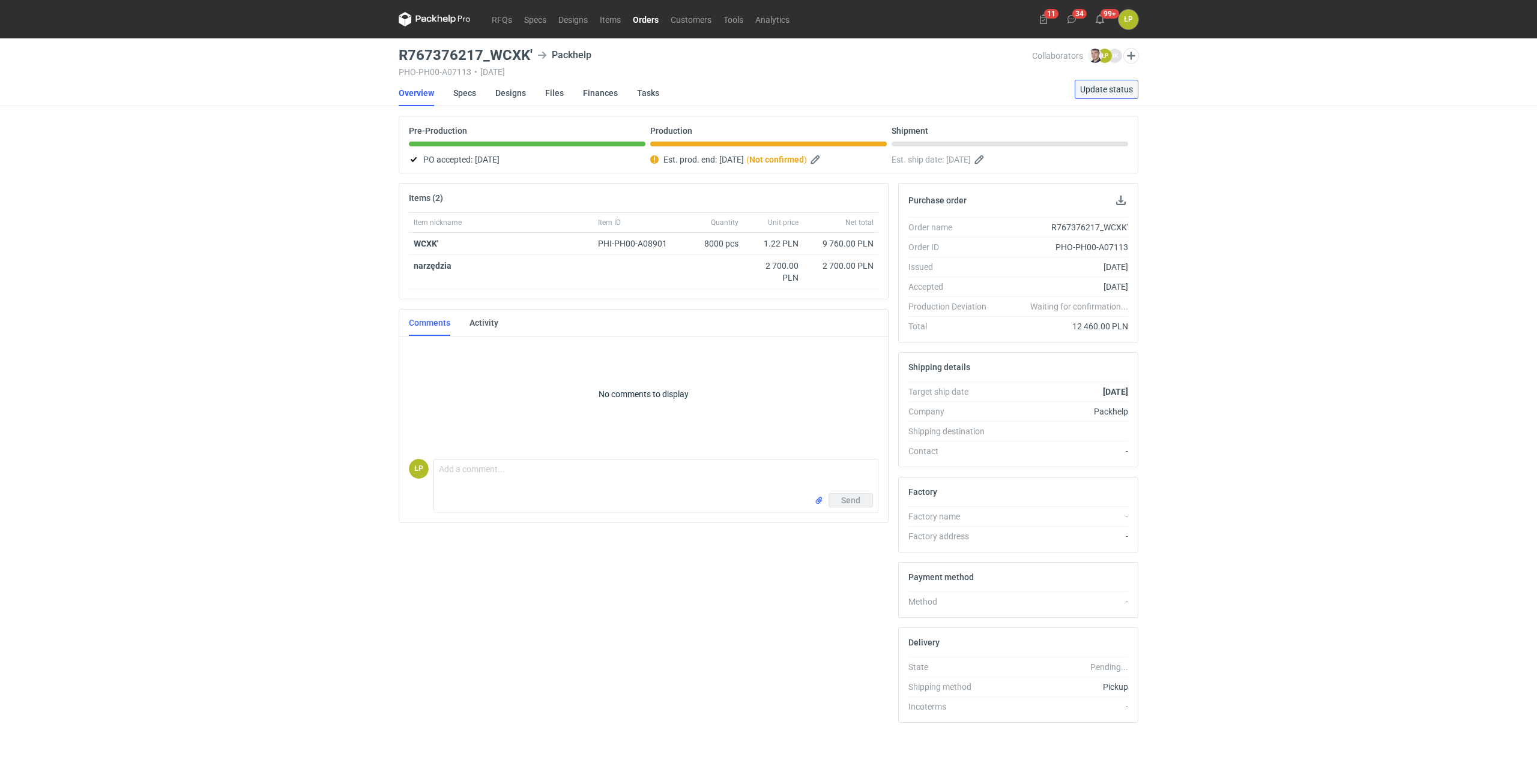
click at [921, 89] on span "Update status" at bounding box center [1106, 90] width 53 height 8
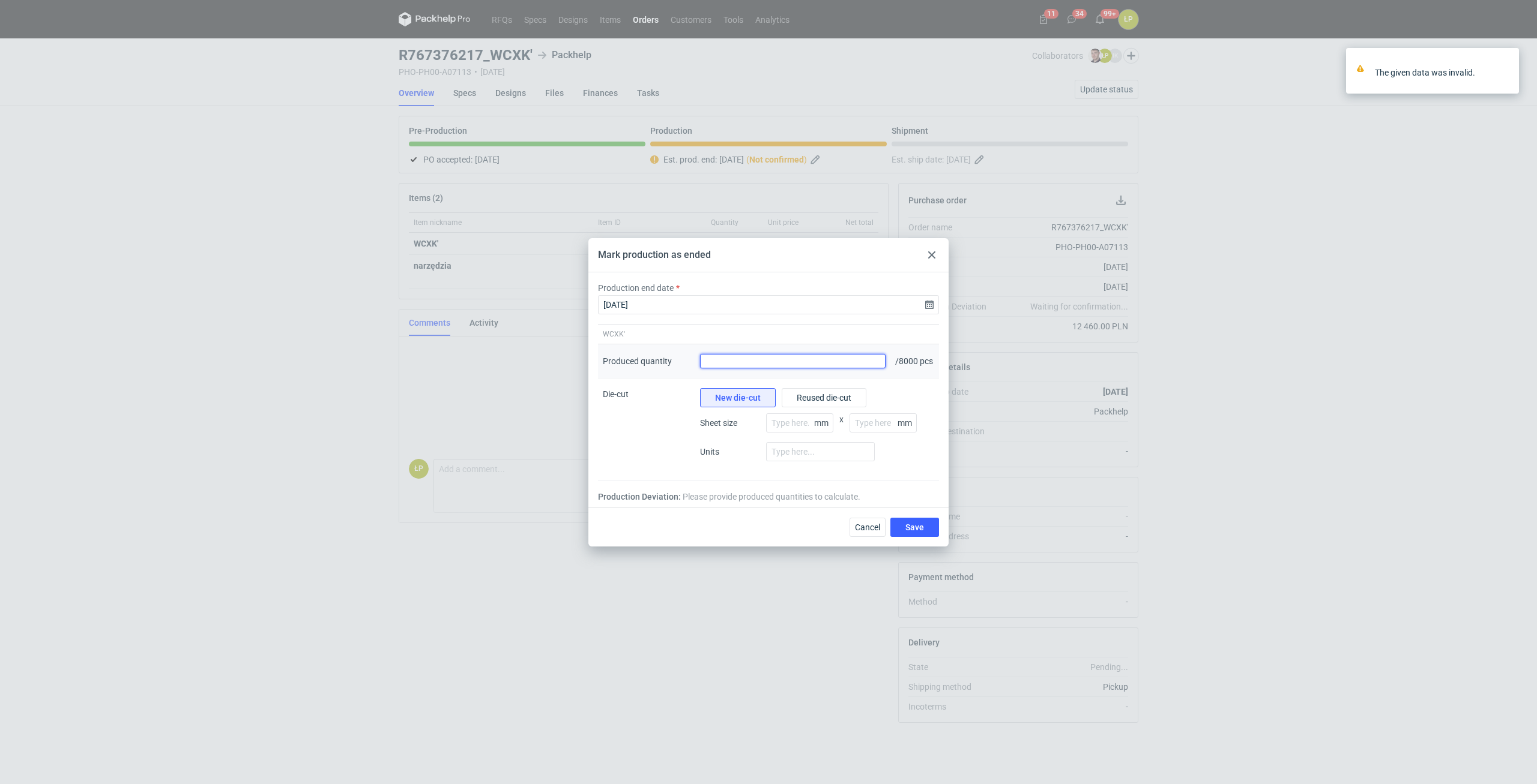
click at [729, 365] on input "Produced quantity" at bounding box center [793, 362] width 186 height 15
type input "8225"
click at [910, 438] on span "Save" at bounding box center [914, 528] width 19 height 8
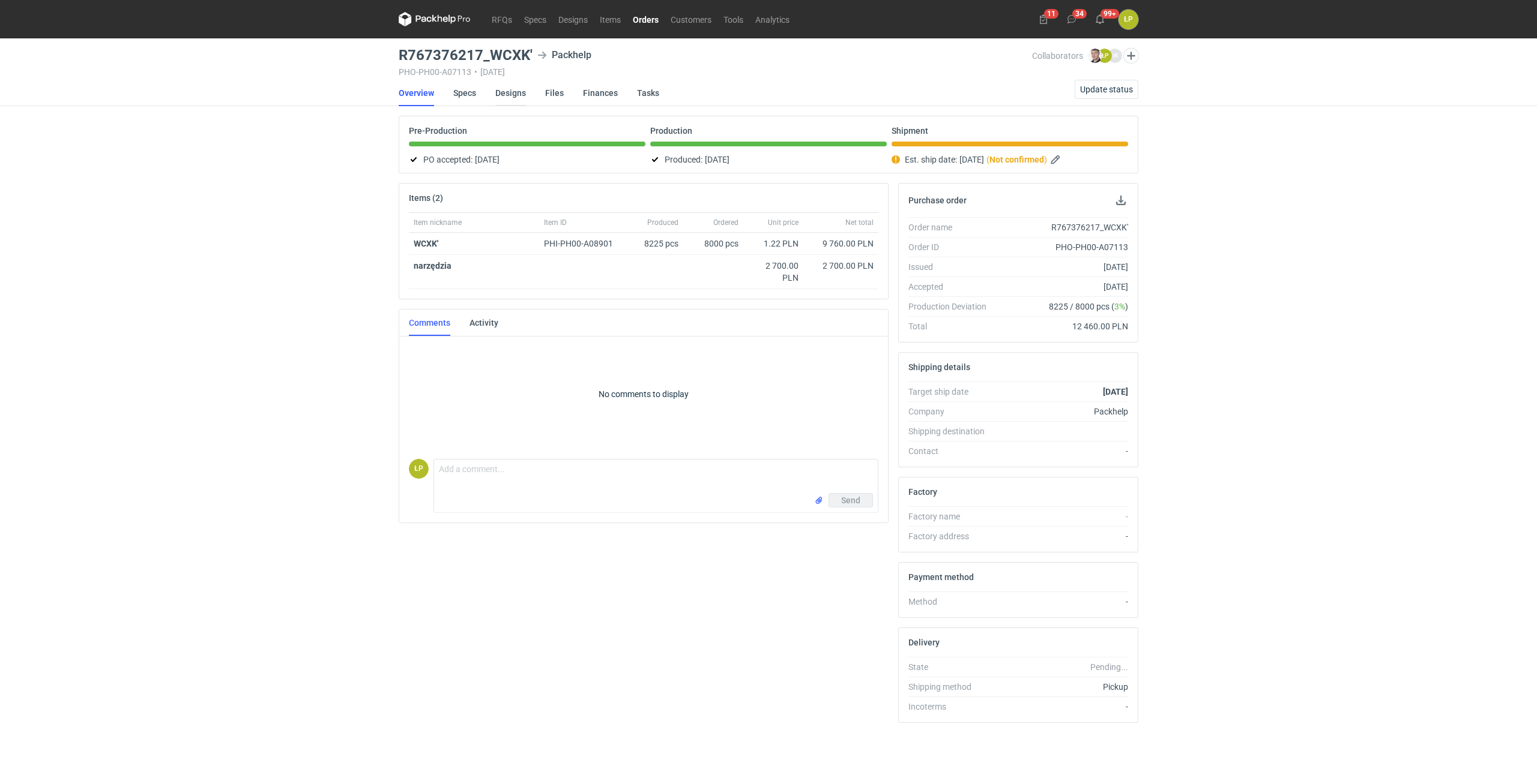
click at [519, 90] on link "Designs" at bounding box center [510, 93] width 30 height 26
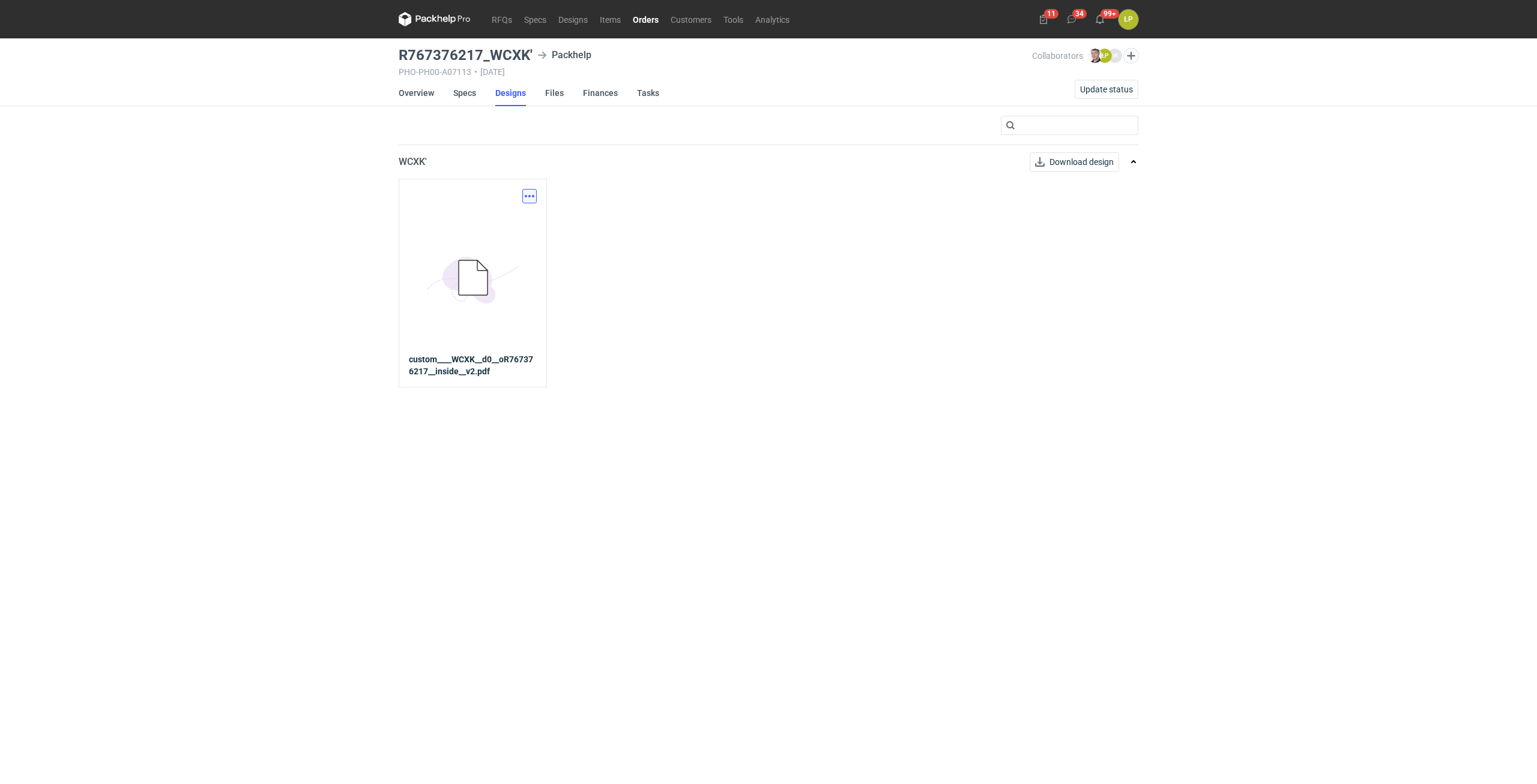
click at [533, 199] on button "button" at bounding box center [529, 196] width 15 height 15
click at [517, 229] on link "Download design part" at bounding box center [477, 222] width 110 height 19
click at [424, 98] on link "Overview" at bounding box center [416, 93] width 35 height 26
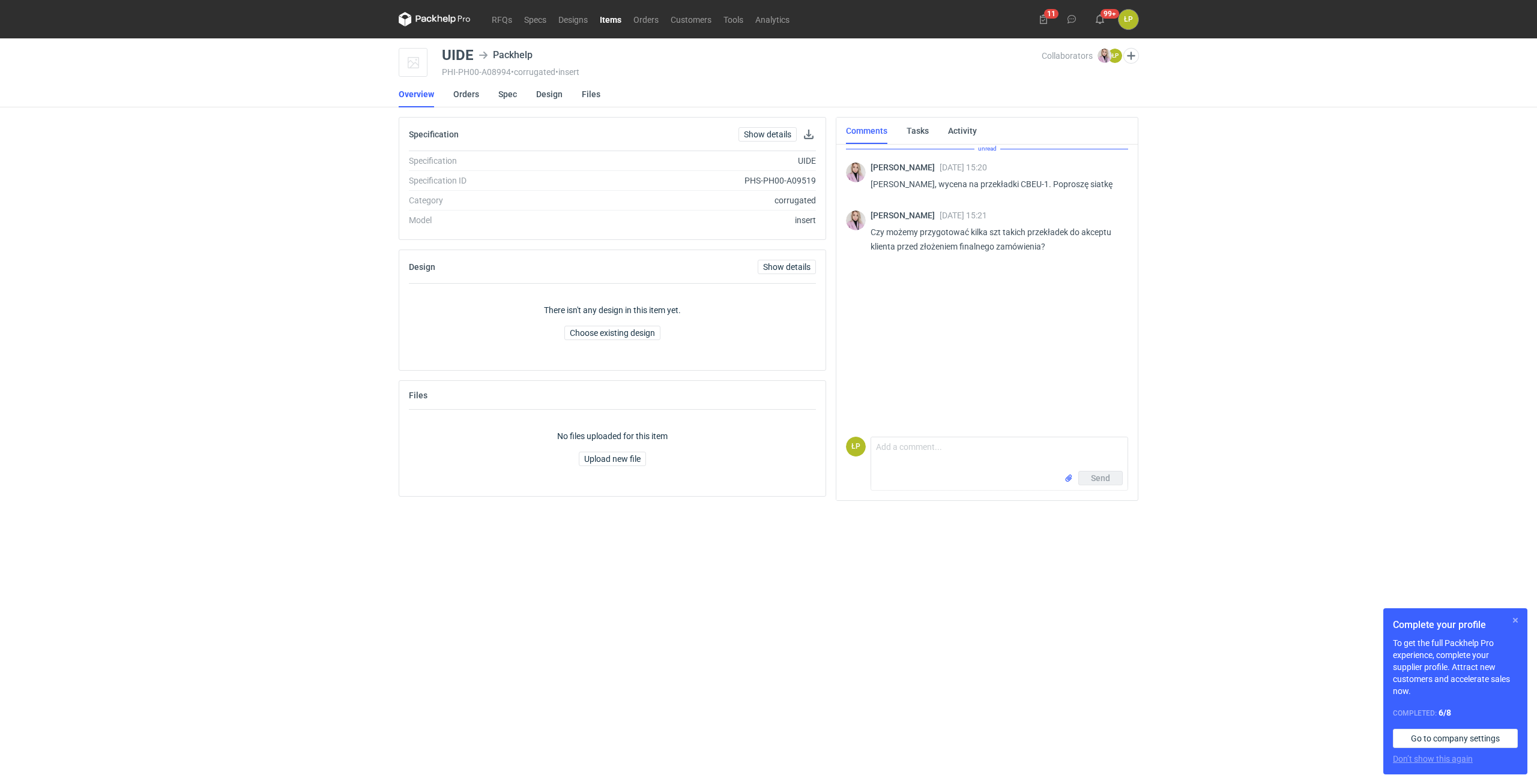
click at [1513, 620] on button "button" at bounding box center [1516, 620] width 15 height 15
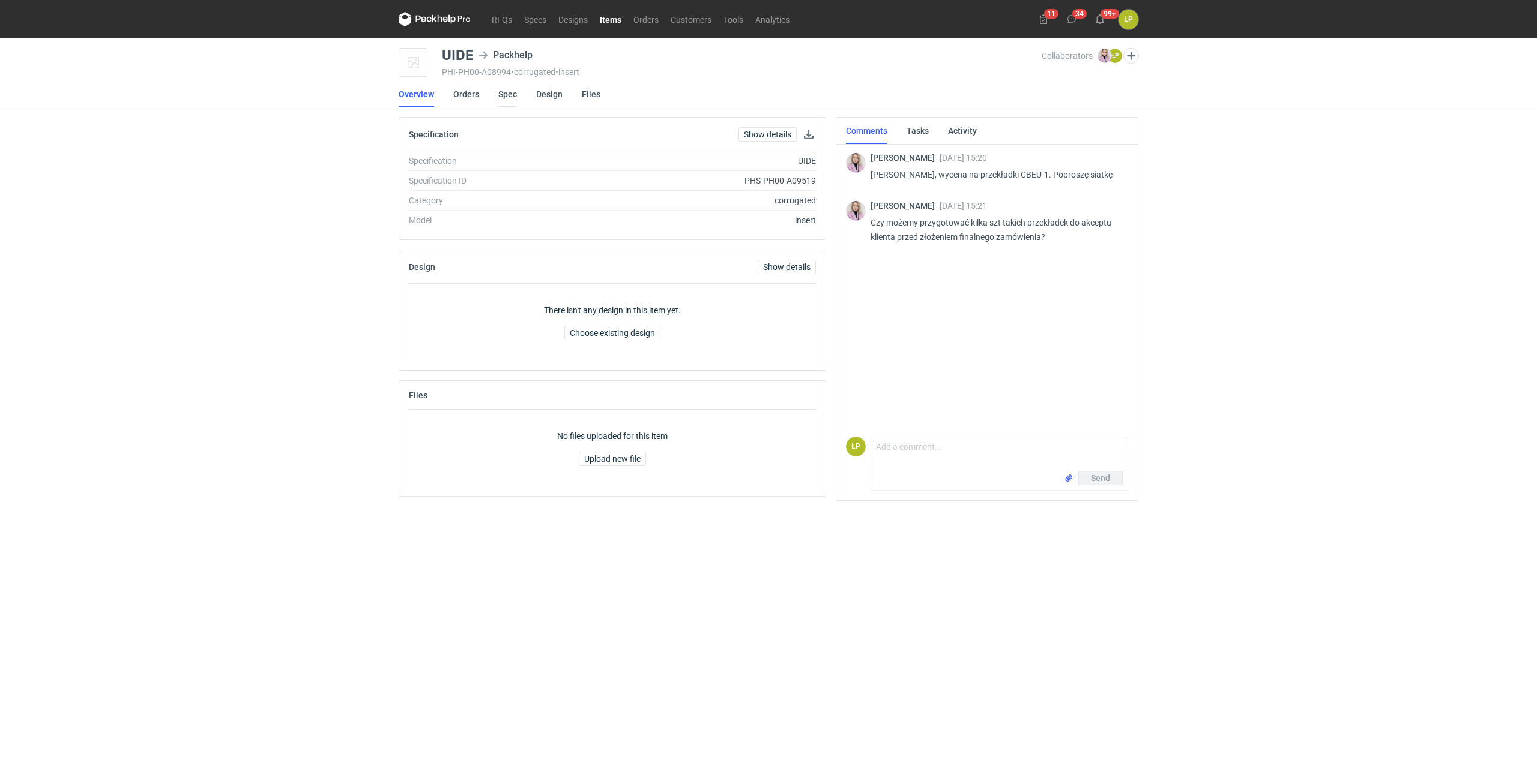
click at [510, 99] on link "Spec" at bounding box center [507, 95] width 19 height 26
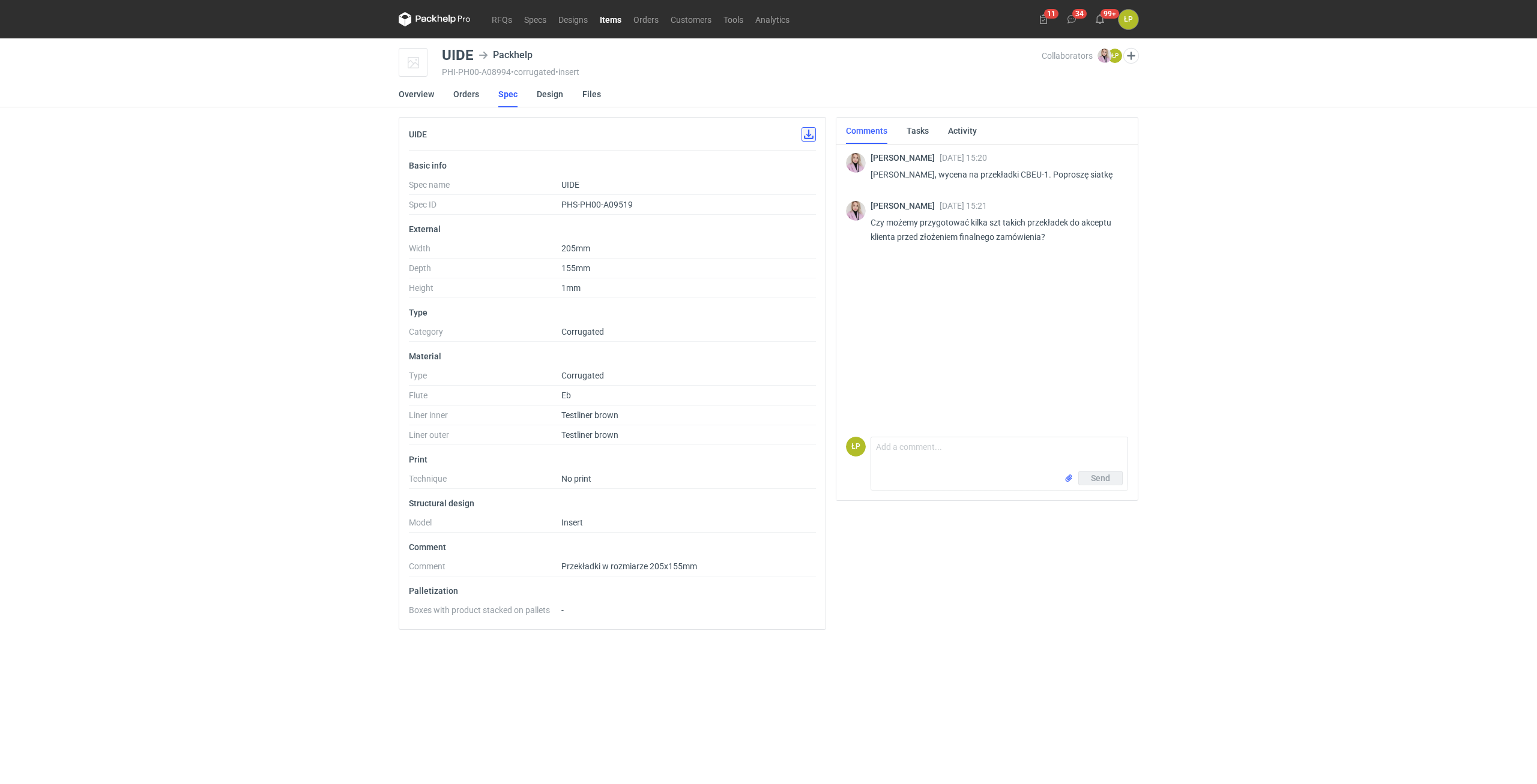
click at [808, 135] on button "button" at bounding box center [809, 135] width 15 height 15
click at [1012, 178] on p "Panie Łukaszu, wycena na przekładki CBEU-1. Poproszę siatkę" at bounding box center [995, 175] width 248 height 15
click at [1013, 178] on p "Panie Łukaszu, wycena na przekładki CBEU-1. Poproszę siatkę" at bounding box center [995, 175] width 248 height 15
copy p "CBEU"
click at [941, 430] on div "Klaudia Wiśniewska 29 Aug 2025 15:20 Panie Łukaszu, wycena na przekładki CBEU-1…" at bounding box center [986, 287] width 282 height 290
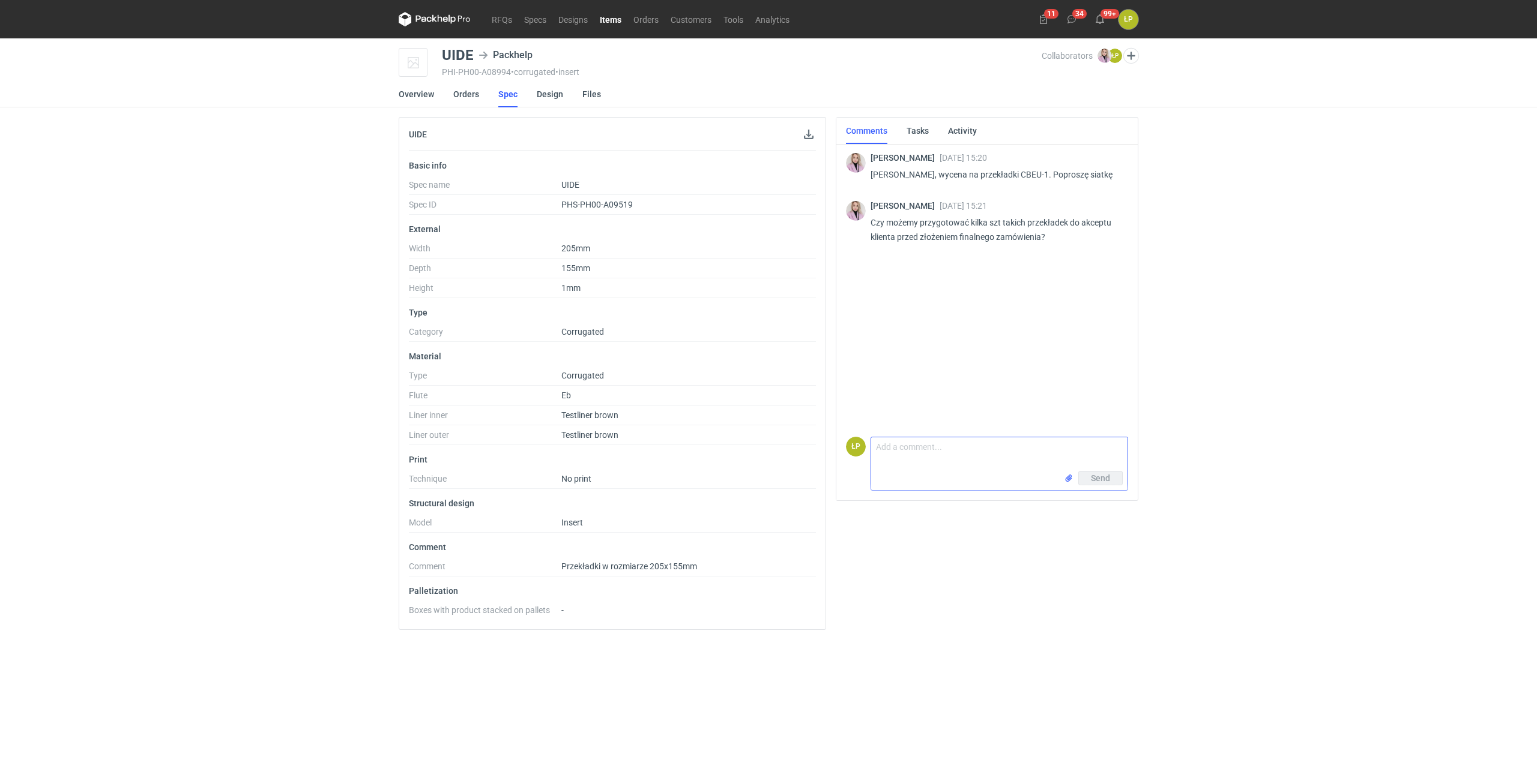
click at [944, 442] on textarea "Comment message" at bounding box center [999, 454] width 256 height 34
click at [944, 449] on textarea "Comment message" at bounding box center [999, 454] width 256 height 34
type textarea "Dzień dobry, przesłałem do grafika. Po akceptacji prześlemy wzory."
click at [1095, 484] on button "Send" at bounding box center [1101, 478] width 44 height 15
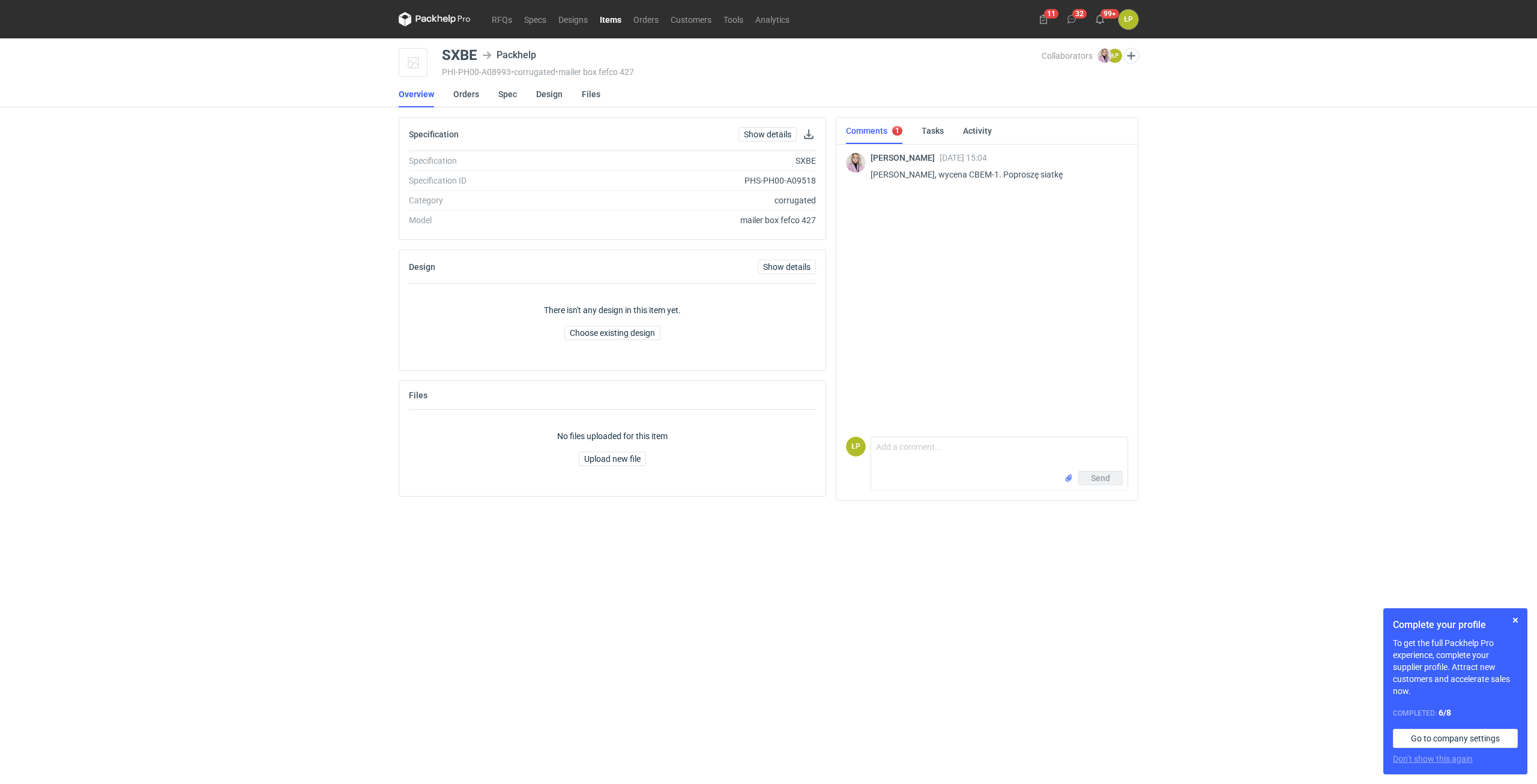
click at [967, 172] on p "[PERSON_NAME], wycena CBEM-1. Poproszę siatkę" at bounding box center [995, 175] width 248 height 15
copy p "CBEM"
click at [504, 99] on link "Spec" at bounding box center [507, 95] width 19 height 26
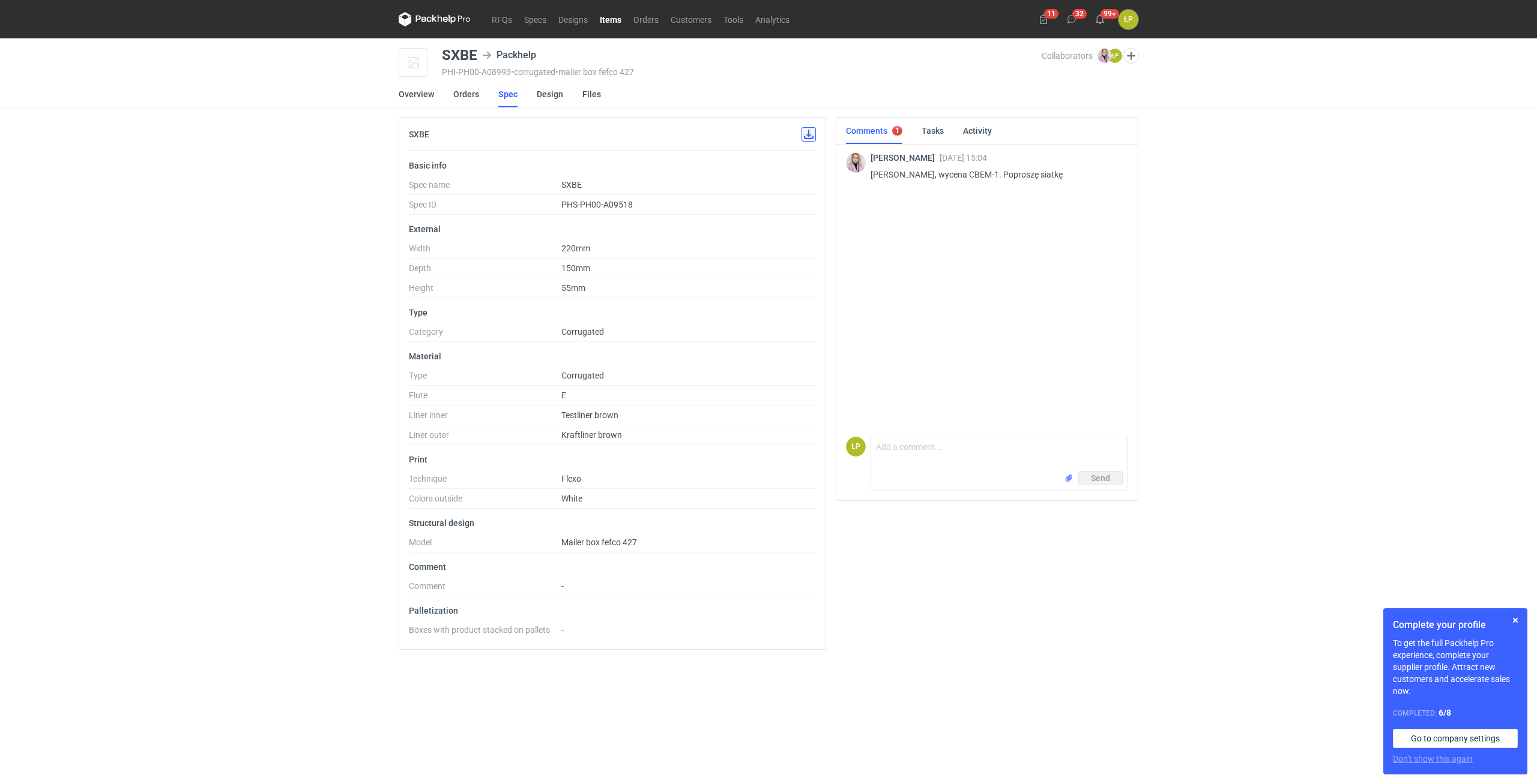
click at [807, 132] on button "button" at bounding box center [809, 135] width 15 height 15
